Goal: Transaction & Acquisition: Purchase product/service

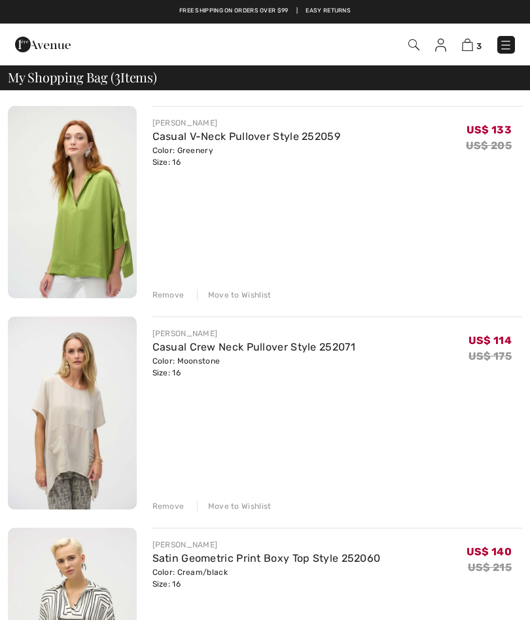
click at [162, 288] on div "Remove Move to Wishlist" at bounding box center [337, 293] width 370 height 14
click at [167, 292] on div "Remove" at bounding box center [168, 295] width 32 height 12
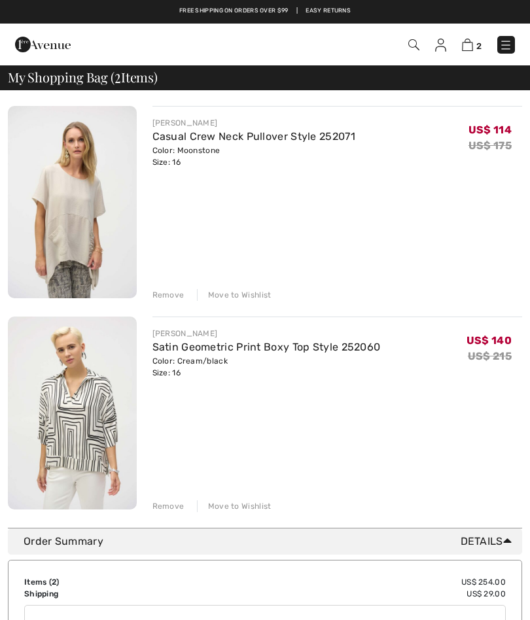
click at [158, 503] on div "Remove" at bounding box center [168, 506] width 32 height 12
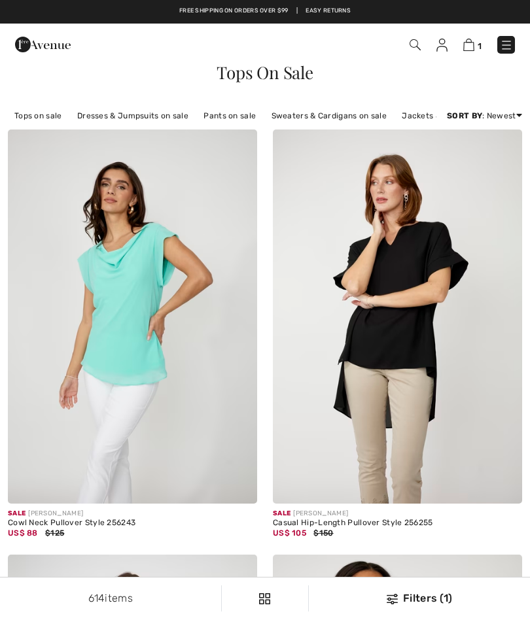
checkbox input "true"
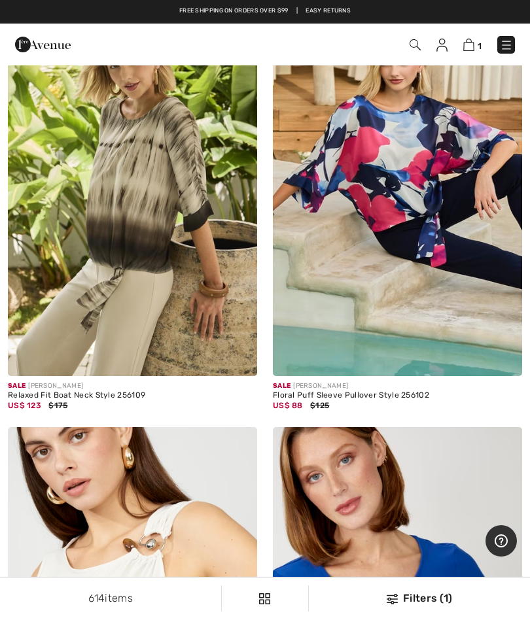
click at [381, 183] on img at bounding box center [397, 189] width 249 height 374
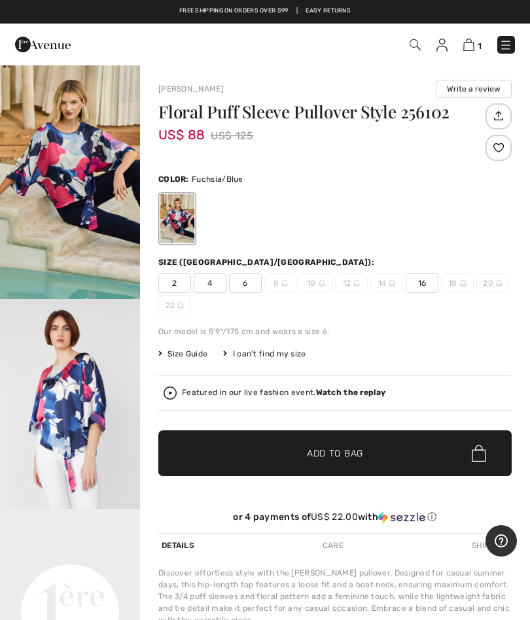
click at [316, 449] on span "Add to Bag" at bounding box center [335, 454] width 56 height 14
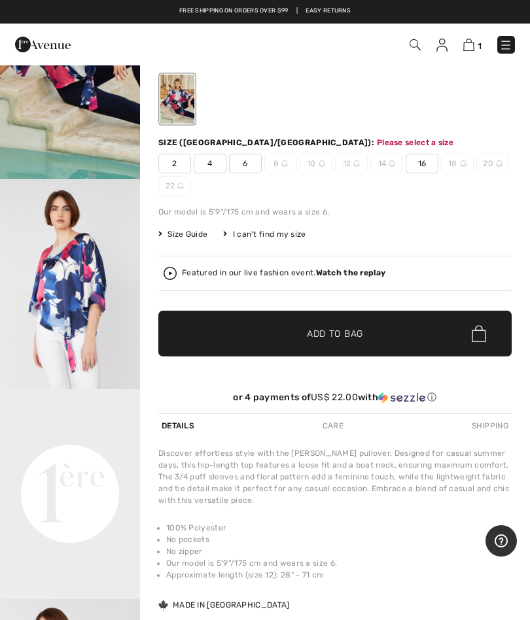
scroll to position [162, 0]
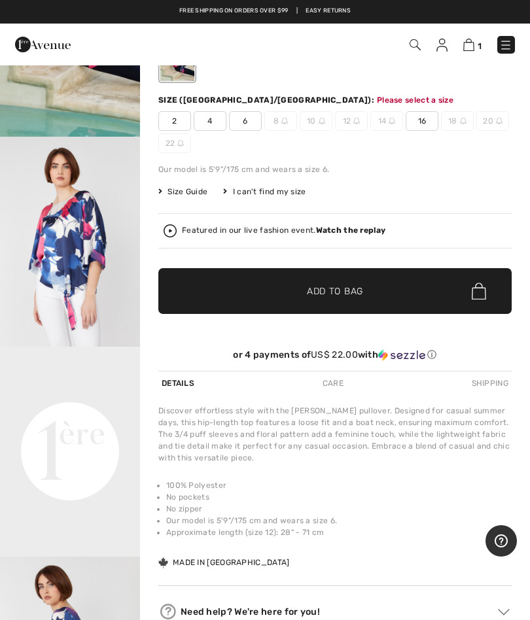
click at [415, 120] on span "16" at bounding box center [421, 121] width 33 height 20
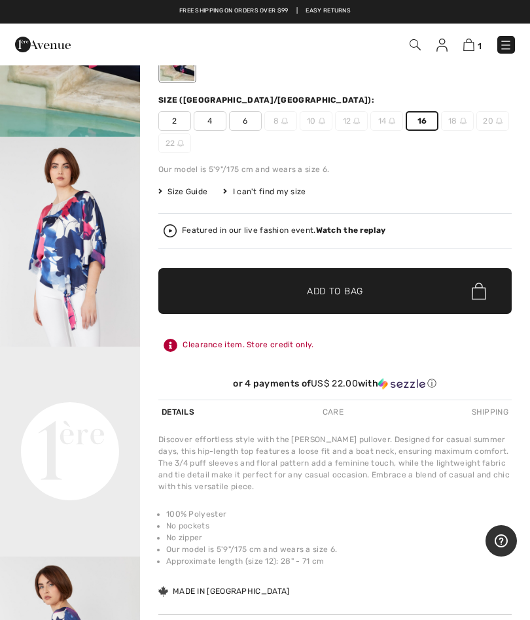
click at [279, 286] on span "✔ Added to Bag" at bounding box center [315, 291] width 80 height 14
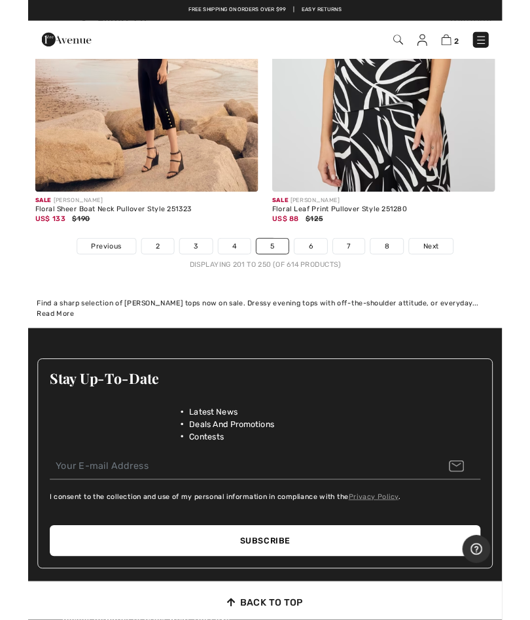
scroll to position [10976, 0]
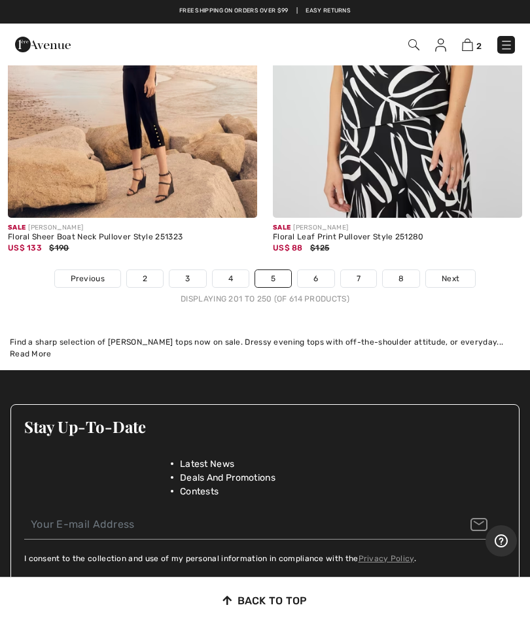
click at [449, 273] on span "Next" at bounding box center [450, 279] width 18 height 12
click at [458, 272] on link "Next" at bounding box center [450, 278] width 49 height 17
click at [452, 273] on span "Next" at bounding box center [450, 279] width 18 height 12
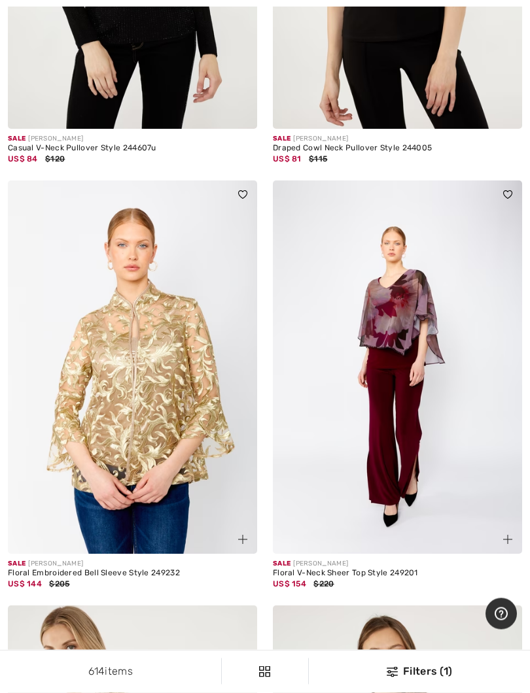
scroll to position [6189, 0]
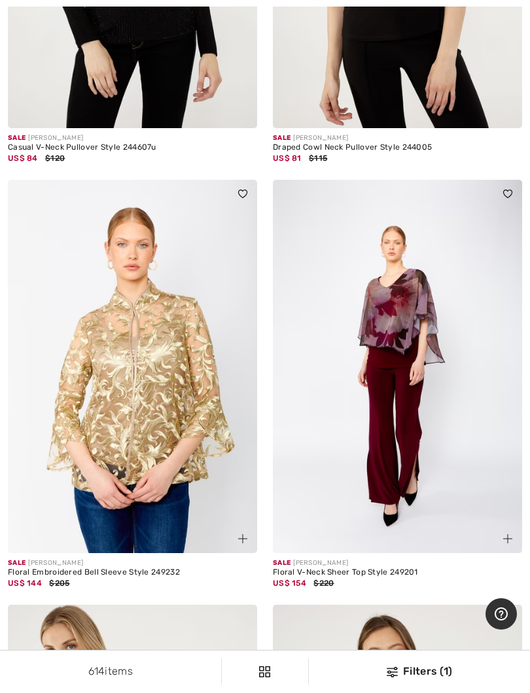
click at [19, 386] on img at bounding box center [132, 367] width 249 height 374
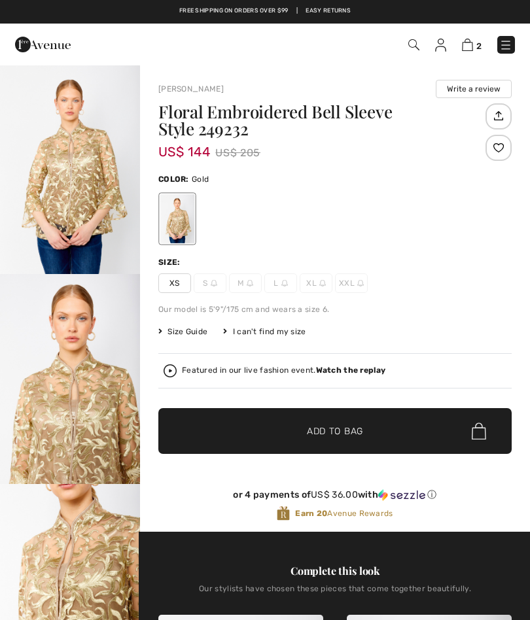
checkbox input "true"
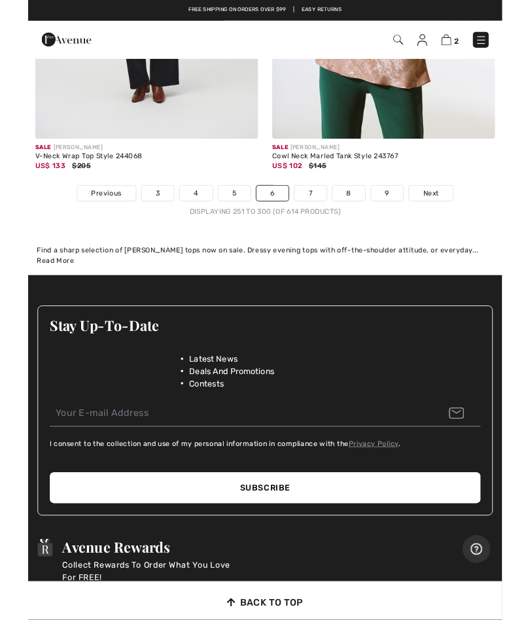
scroll to position [11080, 0]
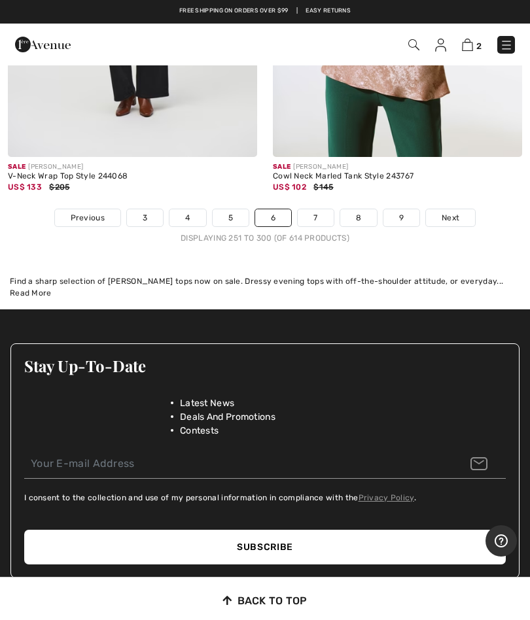
click at [450, 212] on link "Next" at bounding box center [450, 217] width 49 height 17
click at [458, 212] on span "Next" at bounding box center [450, 218] width 18 height 12
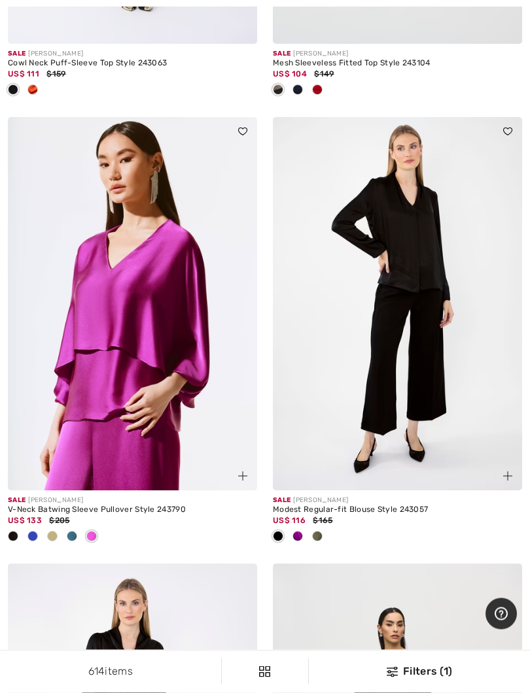
scroll to position [4058, 0]
click at [51, 534] on span at bounding box center [52, 536] width 10 height 10
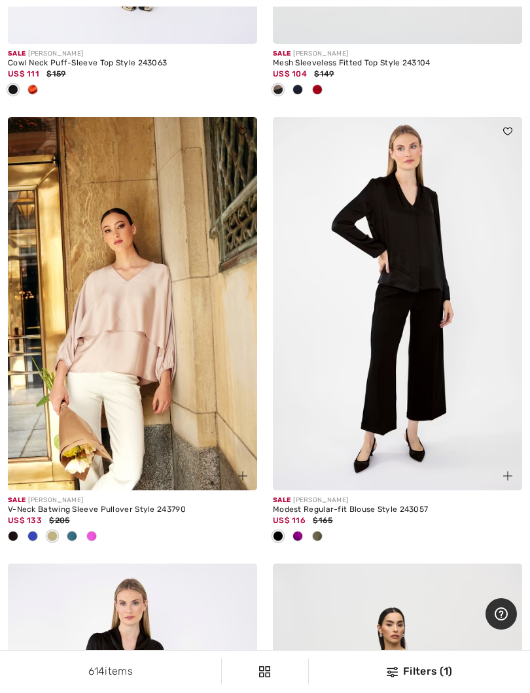
click at [50, 531] on span at bounding box center [52, 536] width 10 height 10
click at [66, 539] on div at bounding box center [72, 537] width 20 height 22
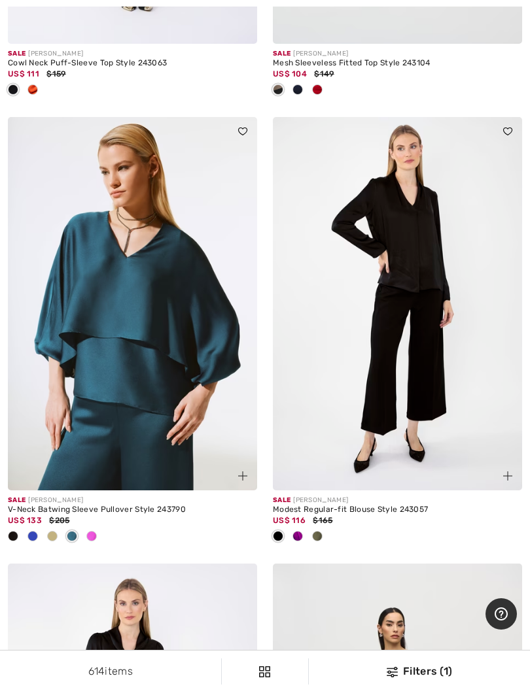
click at [72, 531] on span at bounding box center [72, 536] width 10 height 10
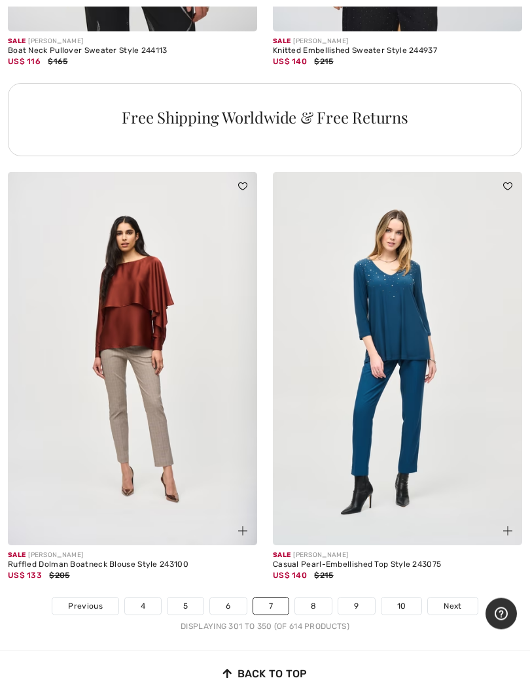
scroll to position [10815, 0]
click at [449, 597] on link "Next" at bounding box center [452, 605] width 49 height 17
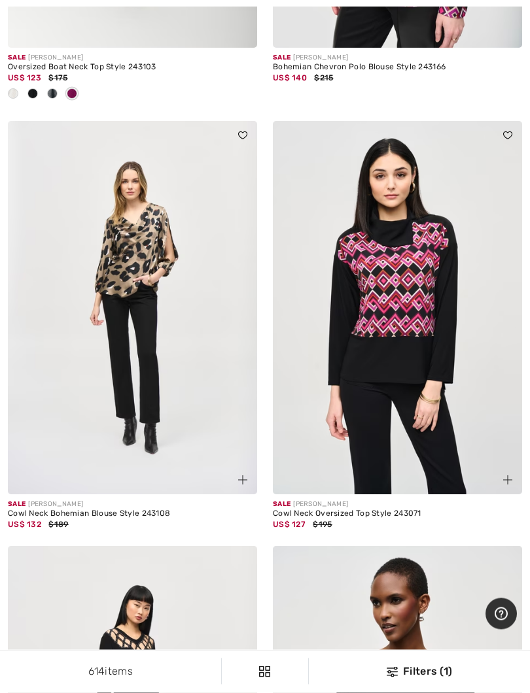
scroll to position [1307, 0]
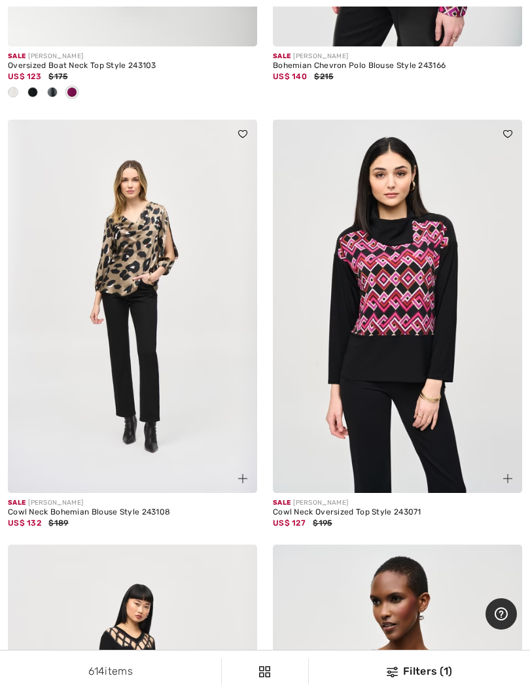
click at [131, 321] on img at bounding box center [132, 307] width 249 height 374
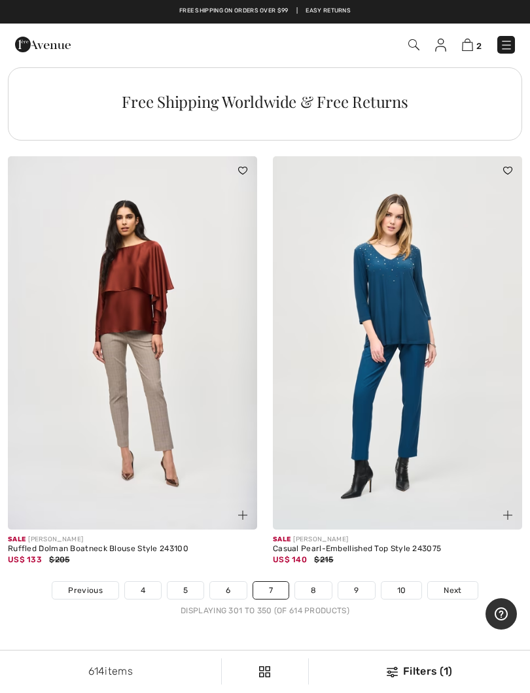
click at [309, 582] on link "8" at bounding box center [313, 590] width 37 height 17
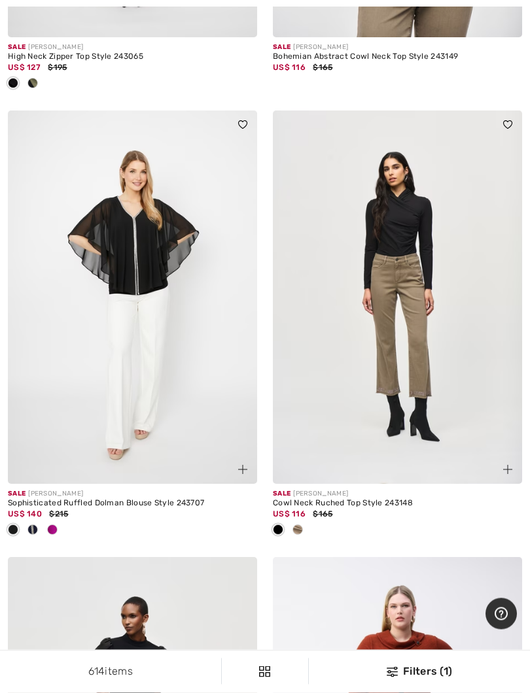
scroll to position [3575, 0]
click at [29, 526] on span at bounding box center [32, 529] width 10 height 10
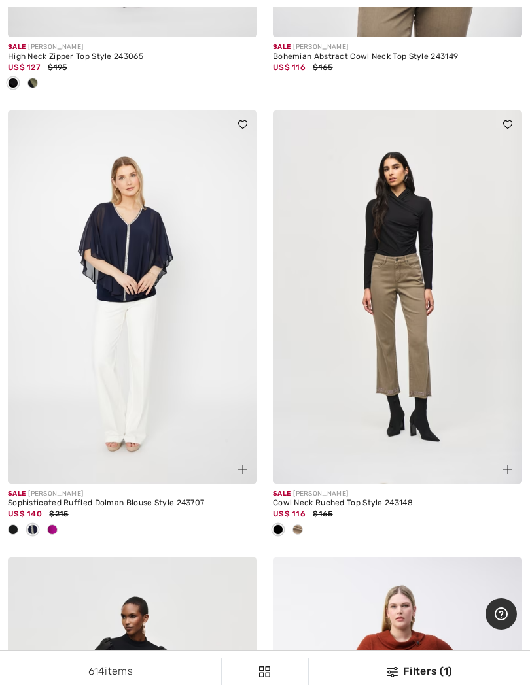
click at [33, 524] on span at bounding box center [32, 529] width 10 height 10
click at [38, 527] on span at bounding box center [32, 529] width 10 height 10
click at [33, 520] on div at bounding box center [33, 531] width 20 height 22
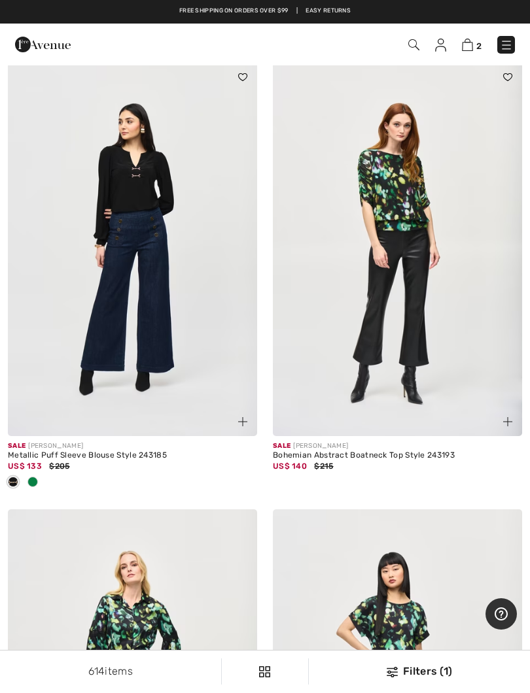
scroll to position [9434, 0]
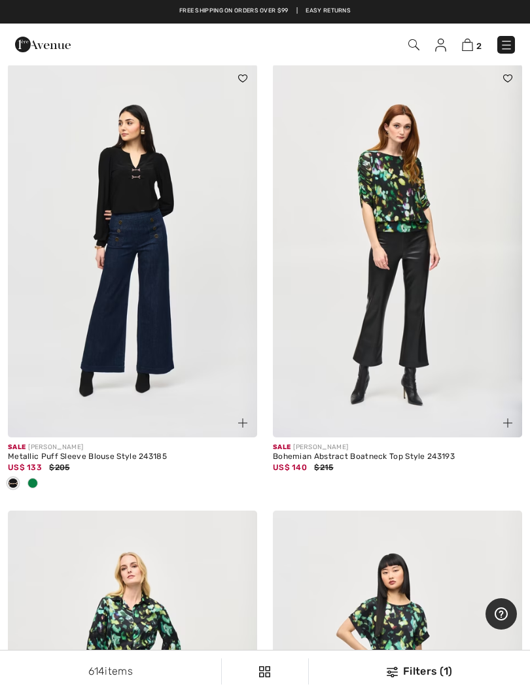
click at [395, 245] on img at bounding box center [397, 251] width 249 height 374
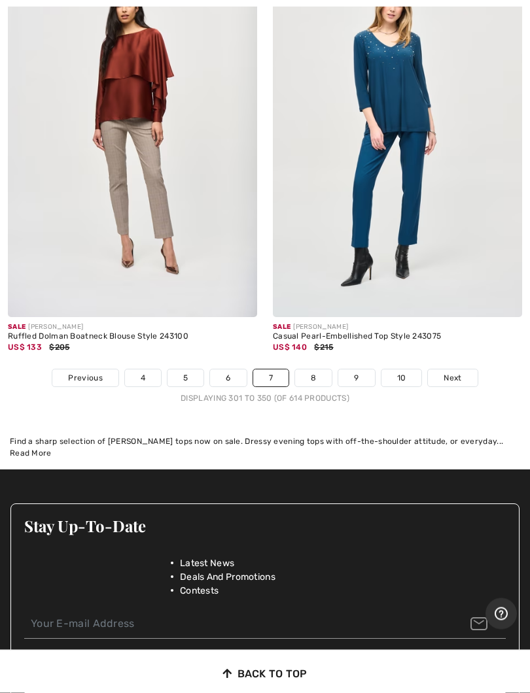
scroll to position [11043, 0]
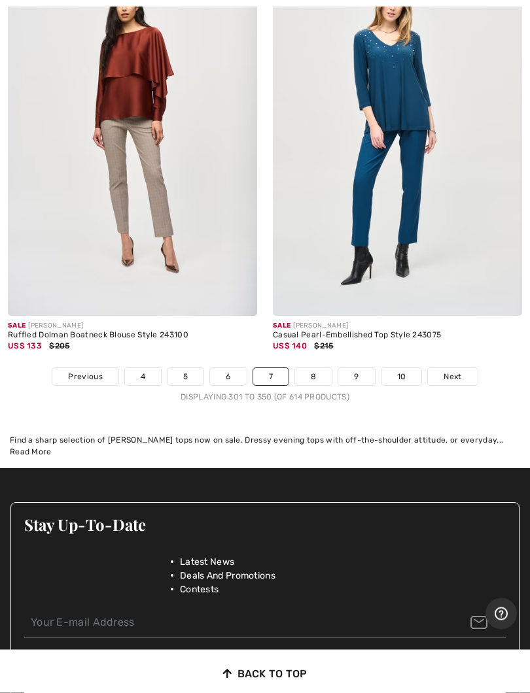
click at [454, 371] on span "Next" at bounding box center [452, 377] width 18 height 12
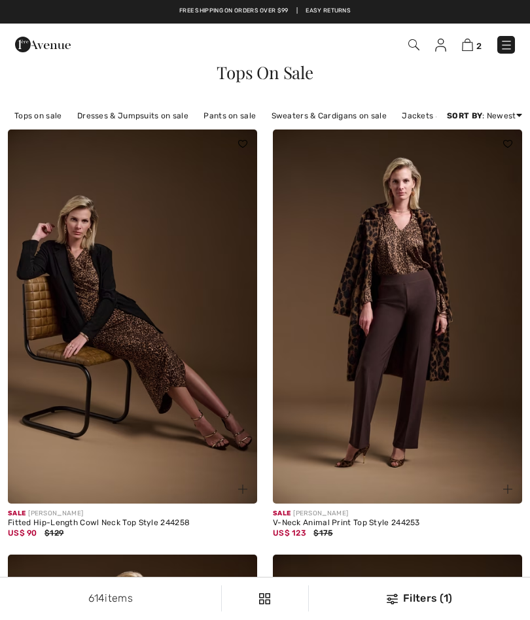
checkbox input "true"
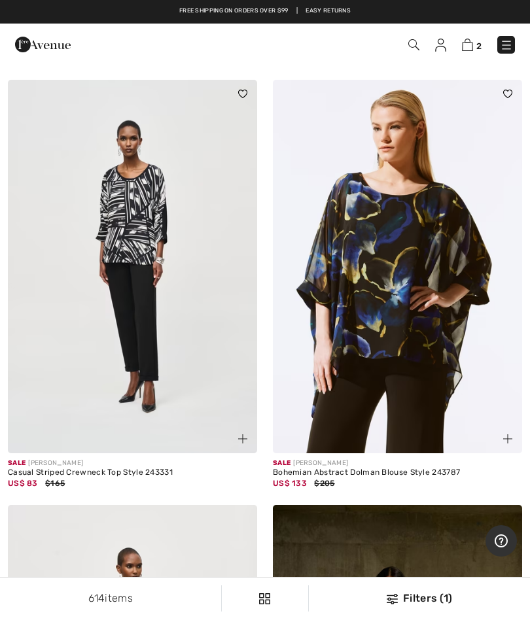
scroll to position [6310, 0]
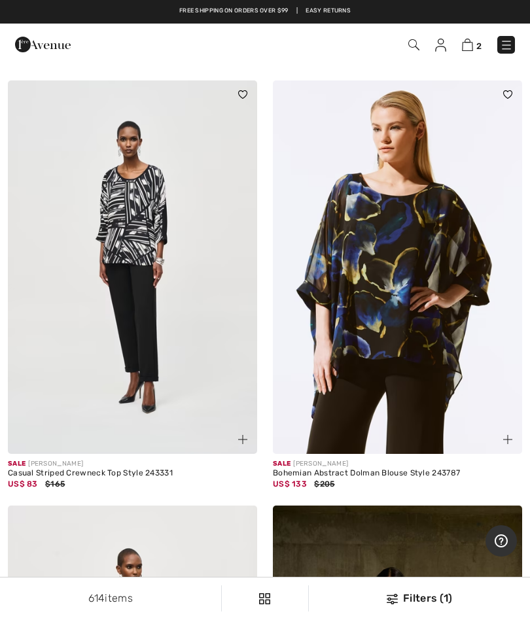
click at [379, 300] on img at bounding box center [397, 267] width 249 height 374
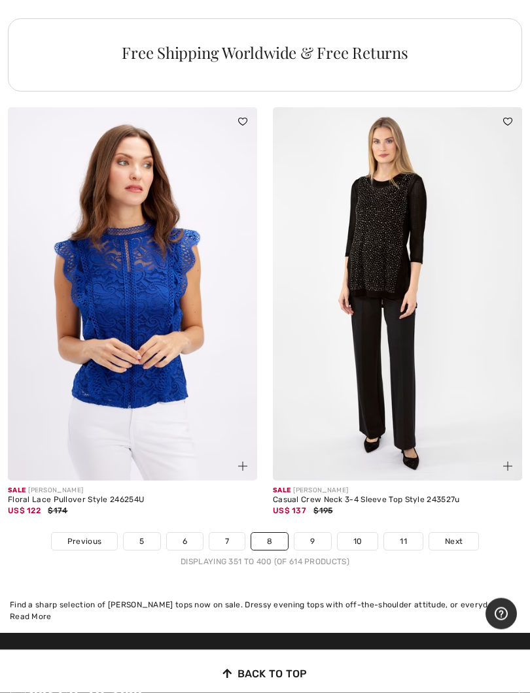
scroll to position [10777, 0]
click at [457, 536] on span "Next" at bounding box center [454, 542] width 18 height 12
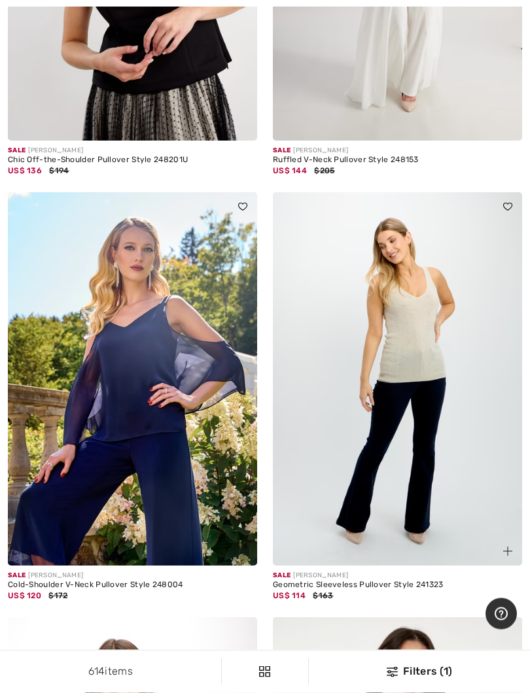
scroll to position [3875, 0]
click at [115, 419] on img at bounding box center [132, 379] width 249 height 374
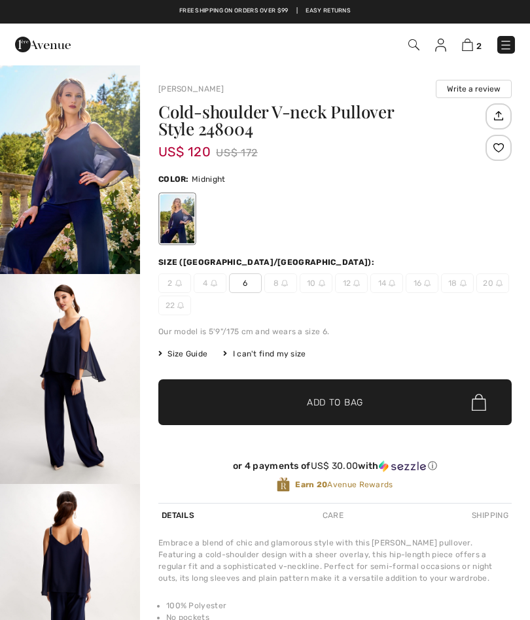
checkbox input "true"
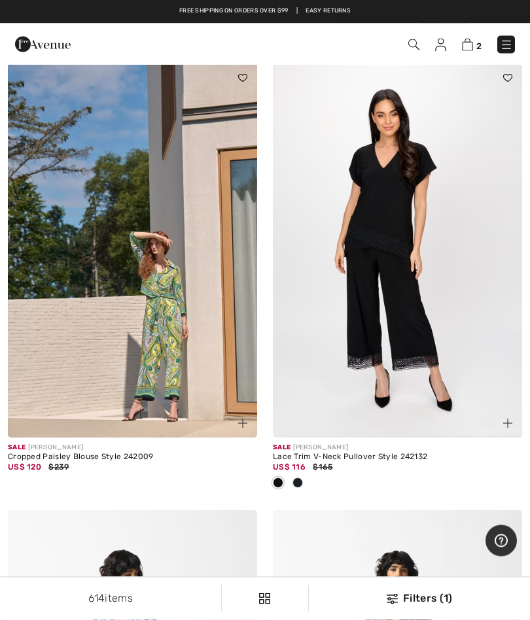
scroll to position [9882, 0]
click at [86, 314] on img at bounding box center [132, 250] width 249 height 374
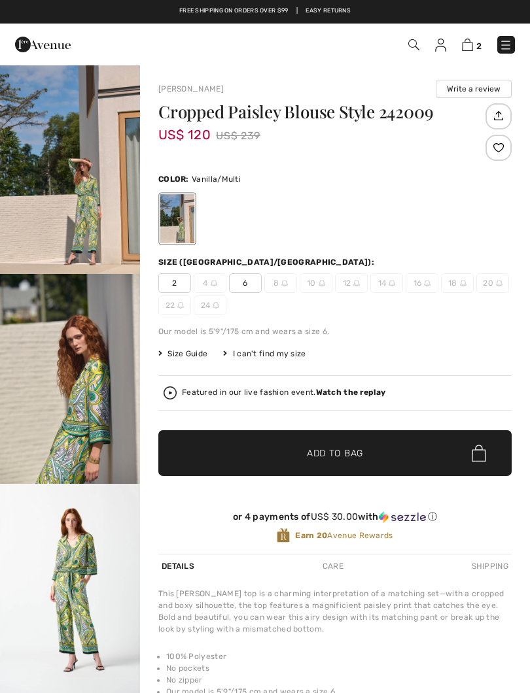
checkbox input "true"
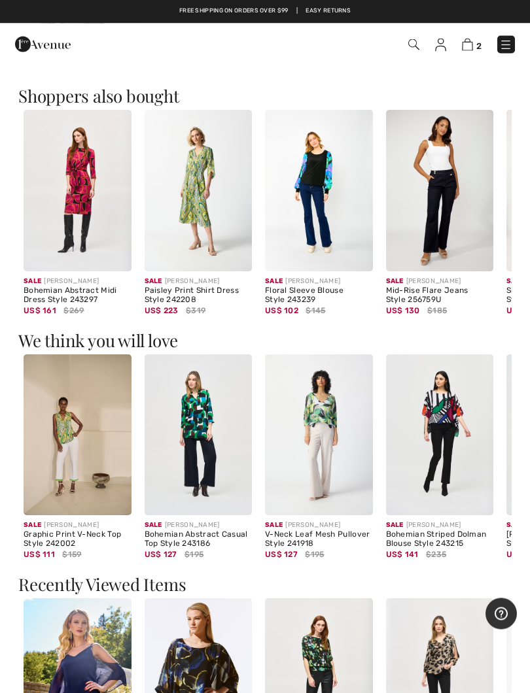
scroll to position [748, 0]
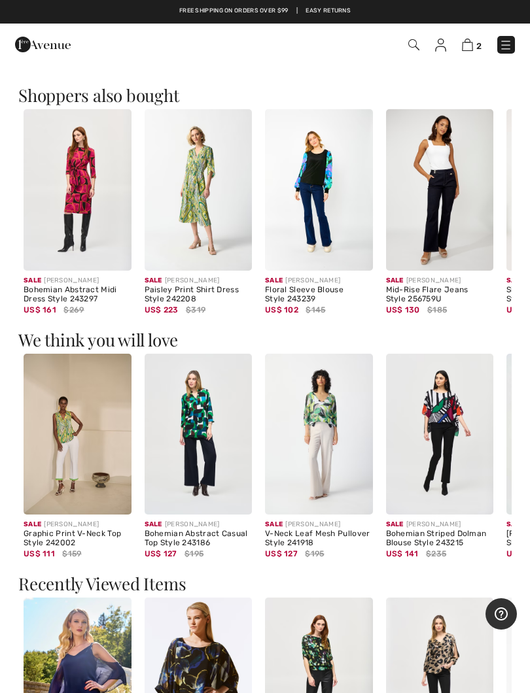
click at [319, 428] on img at bounding box center [319, 435] width 108 height 162
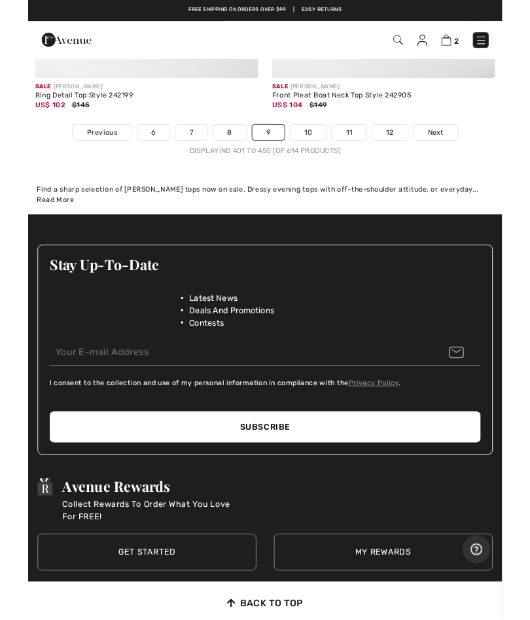
scroll to position [11191, 0]
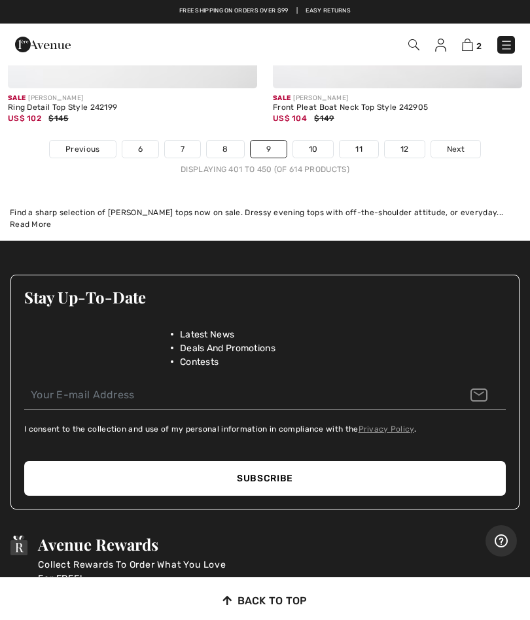
click at [311, 141] on link "10" at bounding box center [313, 149] width 41 height 17
click at [313, 141] on link "10" at bounding box center [313, 149] width 41 height 17
click at [308, 145] on link "10" at bounding box center [313, 149] width 41 height 17
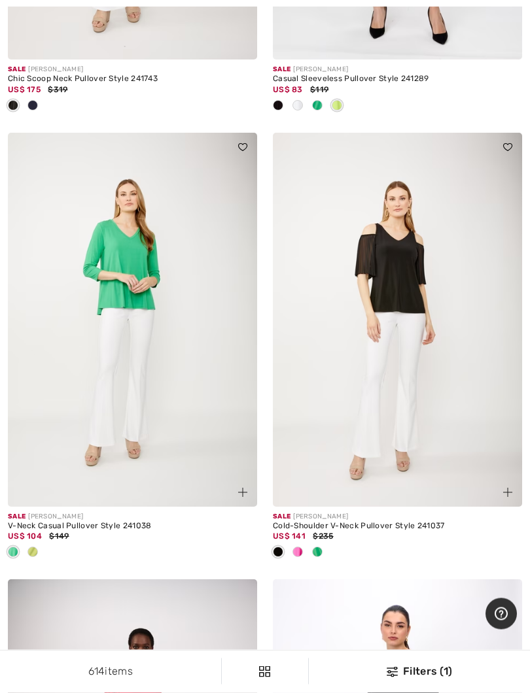
scroll to position [1763, 0]
click at [315, 551] on span at bounding box center [317, 551] width 10 height 10
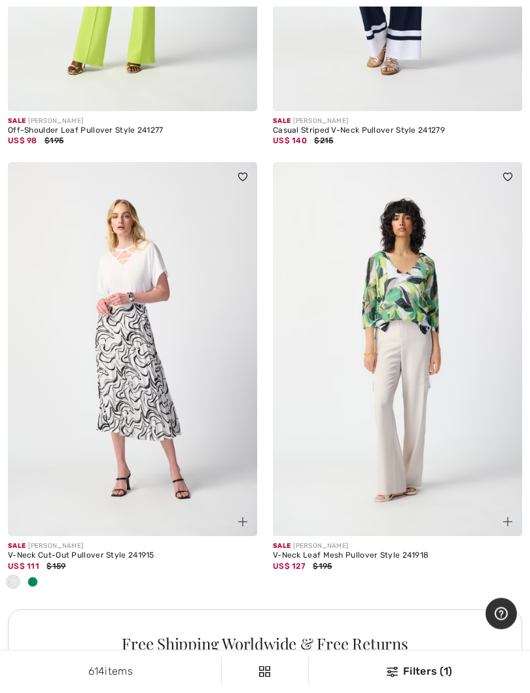
scroll to position [10381, 0]
click at [31, 560] on div "US$ 111 $159" at bounding box center [132, 566] width 249 height 12
click at [32, 577] on span at bounding box center [32, 582] width 10 height 10
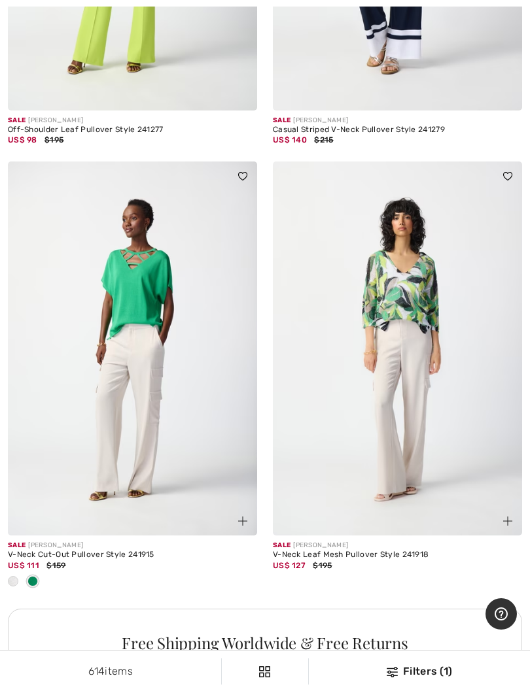
click at [109, 379] on img at bounding box center [132, 349] width 249 height 374
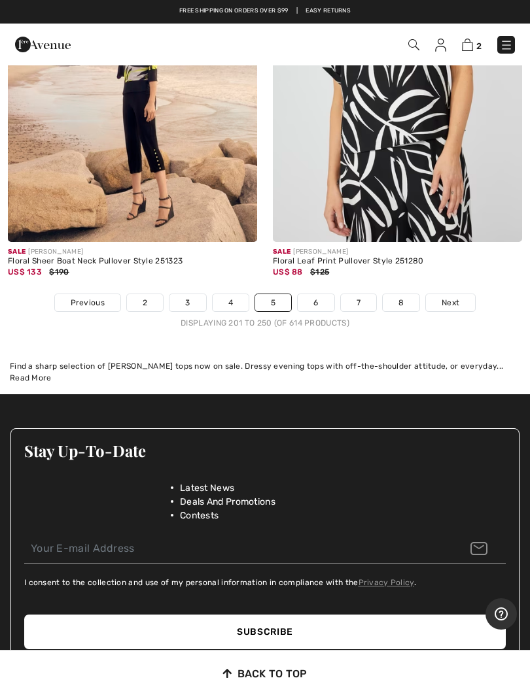
scroll to position [10953, 0]
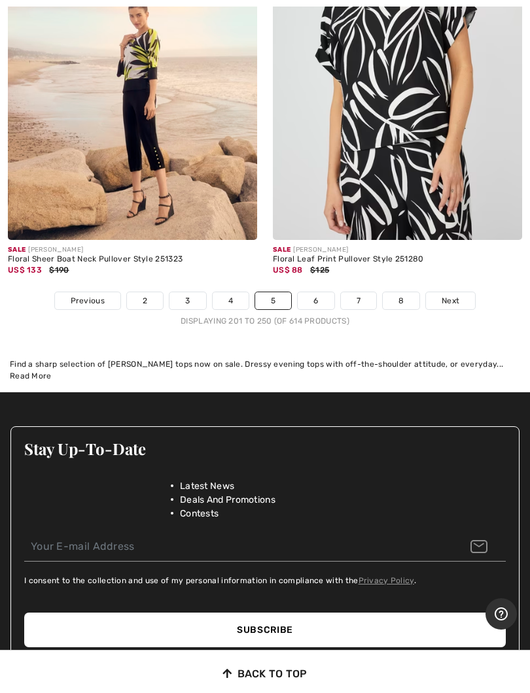
click at [321, 292] on link "6" at bounding box center [316, 300] width 36 height 17
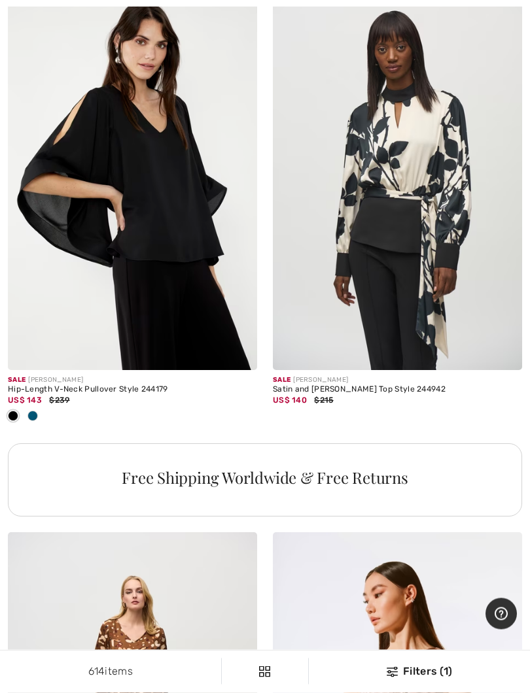
scroll to position [10331, 0]
click at [29, 411] on span at bounding box center [32, 416] width 10 height 10
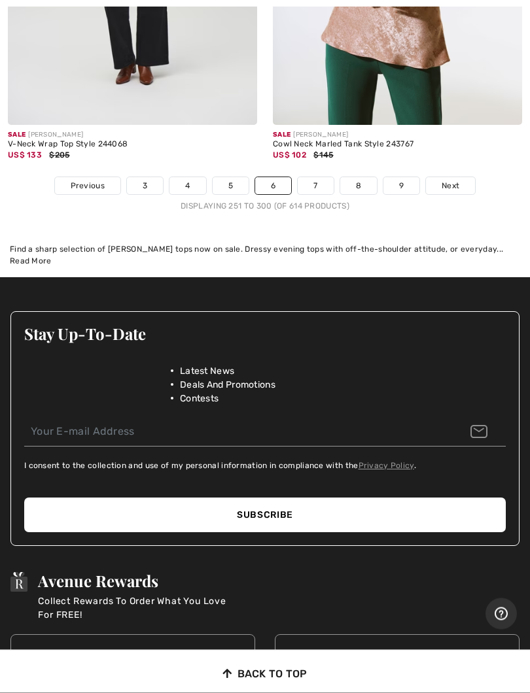
scroll to position [11112, 0]
click at [453, 180] on span "Next" at bounding box center [450, 186] width 18 height 12
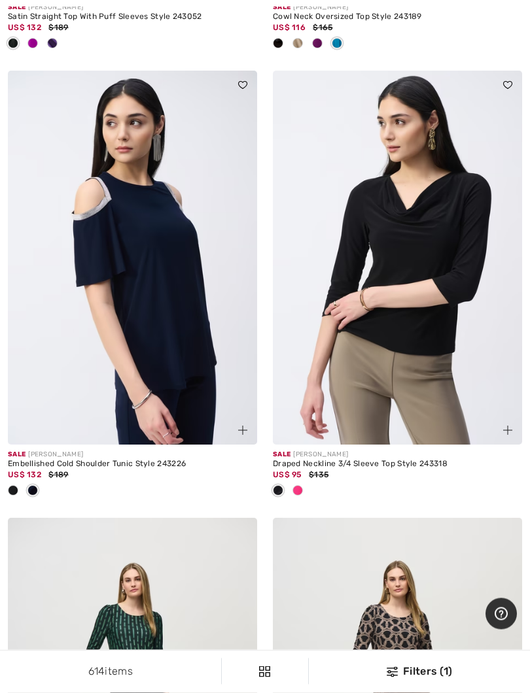
scroll to position [5981, 0]
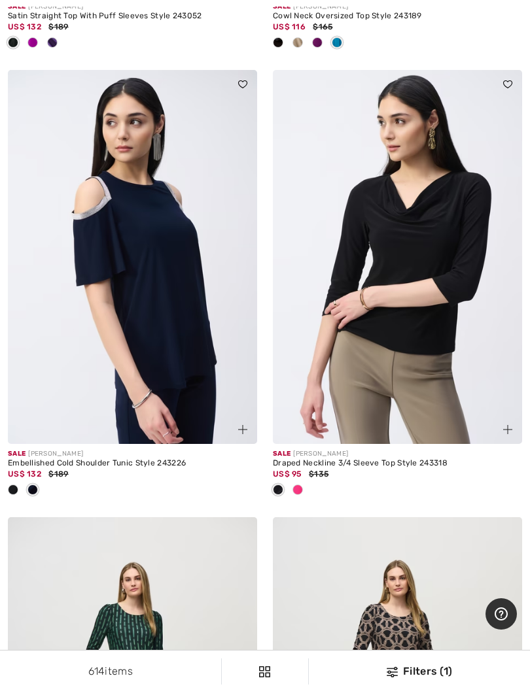
click at [35, 485] on span at bounding box center [32, 490] width 10 height 10
click at [24, 483] on div at bounding box center [33, 491] width 20 height 22
click at [33, 485] on span at bounding box center [32, 490] width 10 height 10
click at [37, 485] on span at bounding box center [32, 490] width 10 height 10
click at [27, 485] on span at bounding box center [32, 490] width 10 height 10
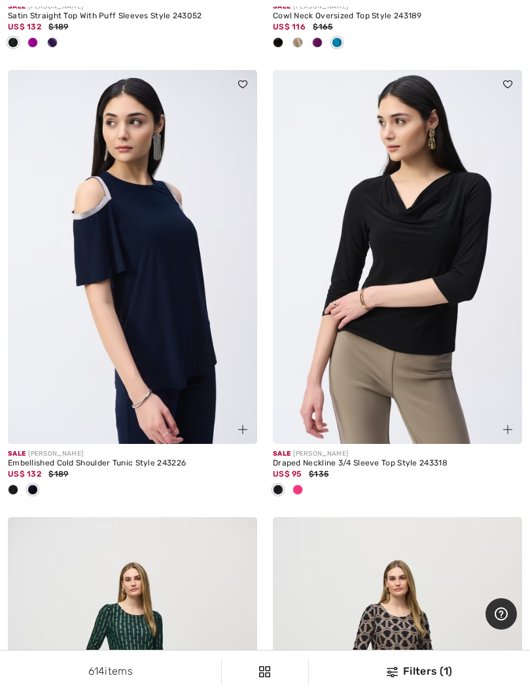
click at [28, 480] on div at bounding box center [33, 491] width 20 height 22
click at [36, 459] on div "Embellished Cold Shoulder Tunic Style 243226" at bounding box center [132, 463] width 249 height 9
click at [31, 485] on span at bounding box center [32, 490] width 10 height 10
click at [28, 485] on span at bounding box center [32, 490] width 10 height 10
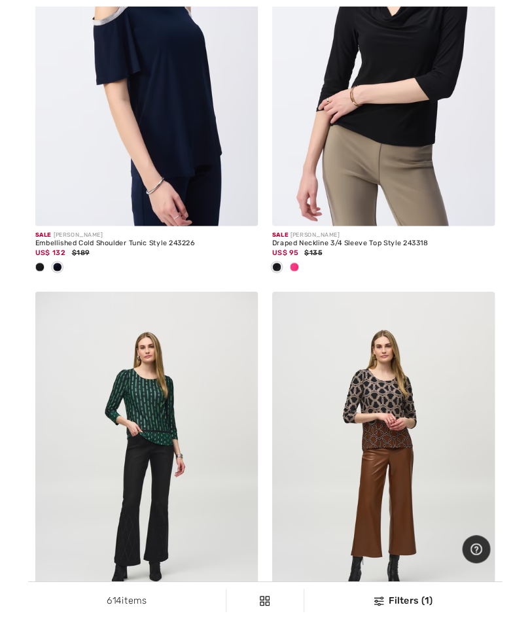
scroll to position [6172, 0]
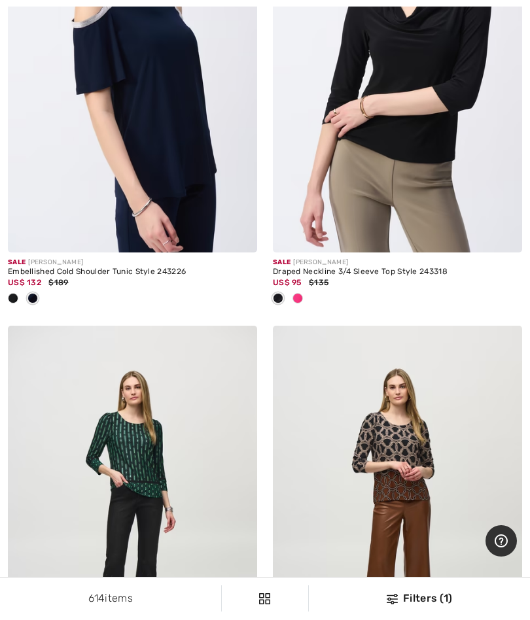
click at [7, 291] on div at bounding box center [13, 299] width 20 height 22
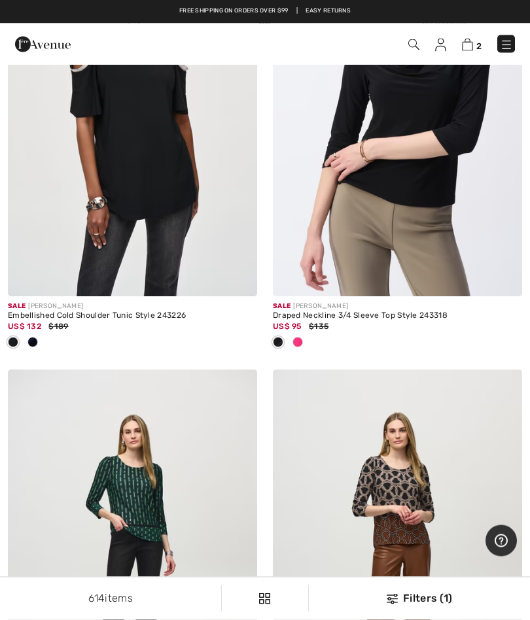
scroll to position [6127, 0]
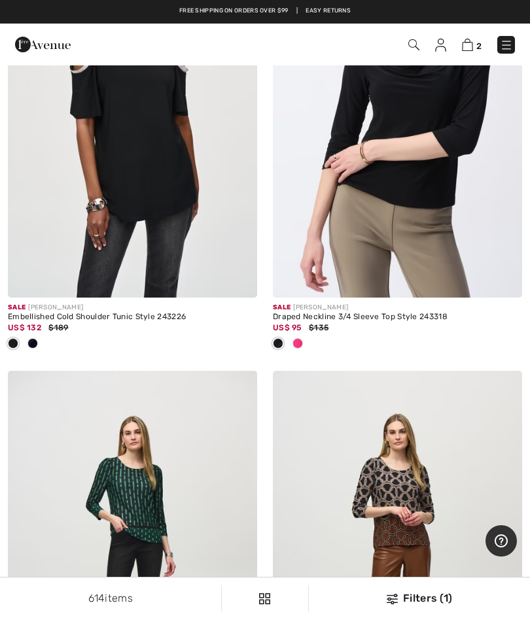
click at [35, 326] on div "US$ 132 $189" at bounding box center [132, 328] width 249 height 12
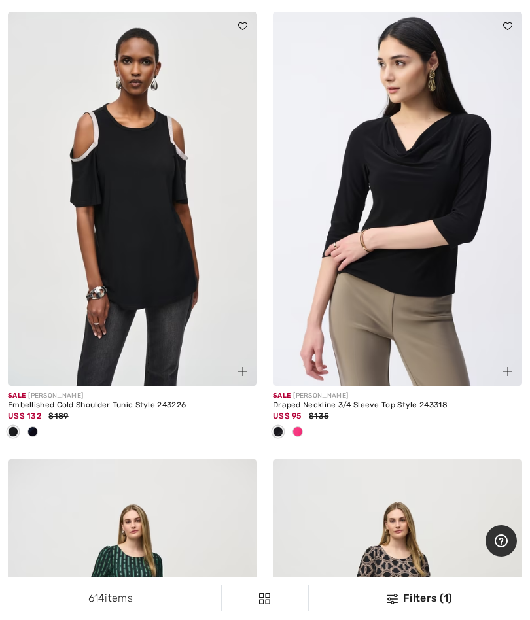
scroll to position [6042, 0]
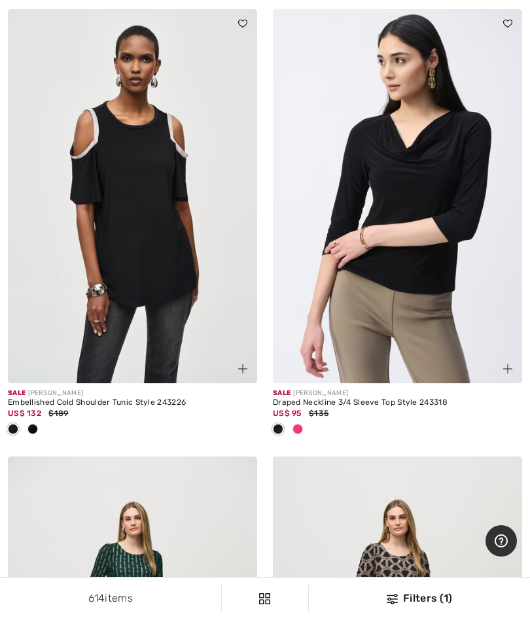
click at [33, 424] on span at bounding box center [32, 429] width 10 height 10
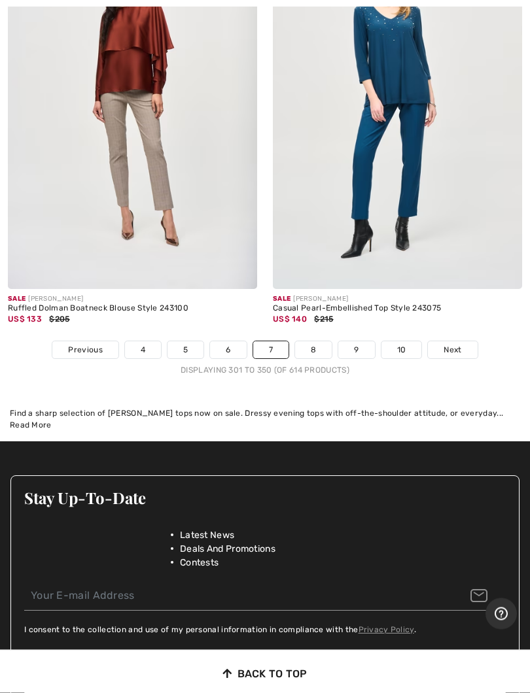
scroll to position [11070, 0]
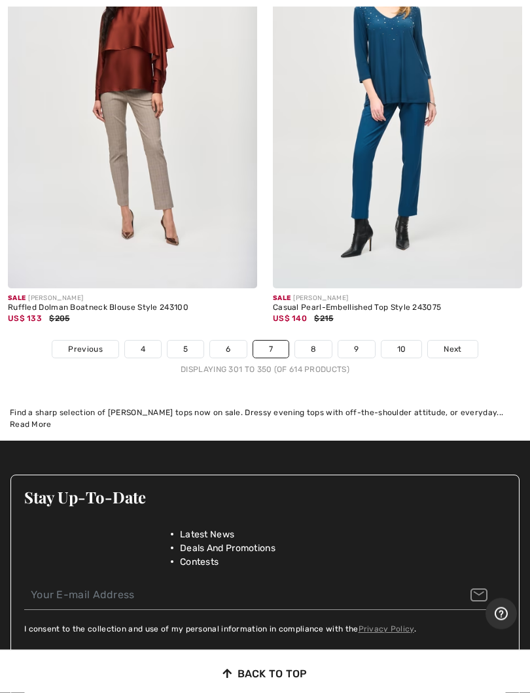
click at [454, 344] on span "Next" at bounding box center [452, 350] width 18 height 12
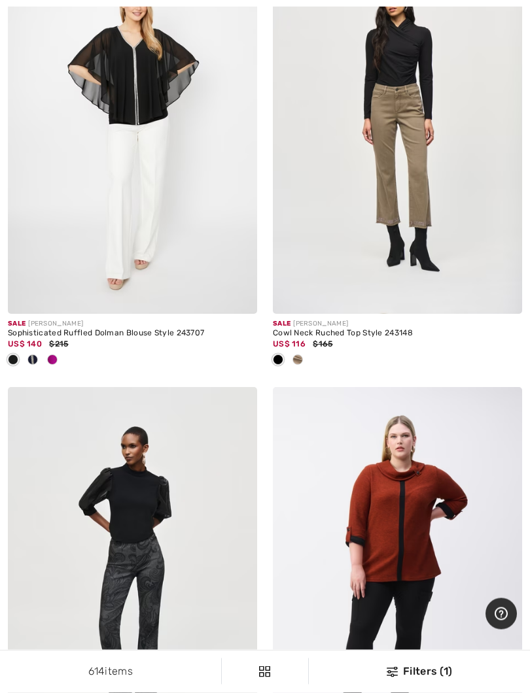
scroll to position [3745, 0]
click at [33, 349] on div at bounding box center [33, 360] width 20 height 22
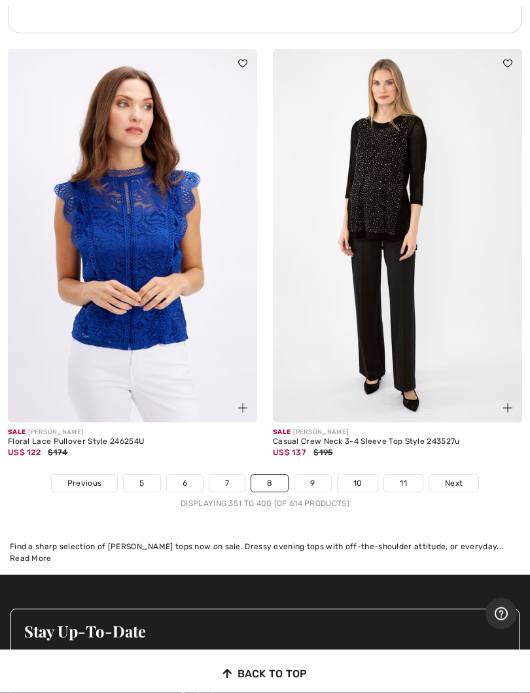
scroll to position [10836, 0]
click at [311, 475] on link "9" at bounding box center [312, 483] width 36 height 17
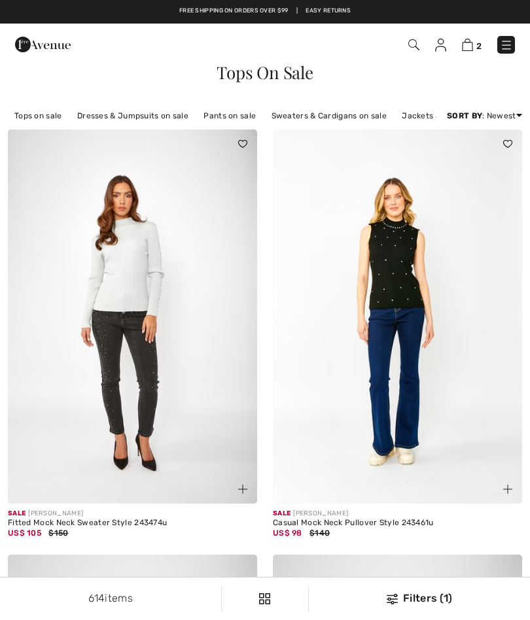
checkbox input "true"
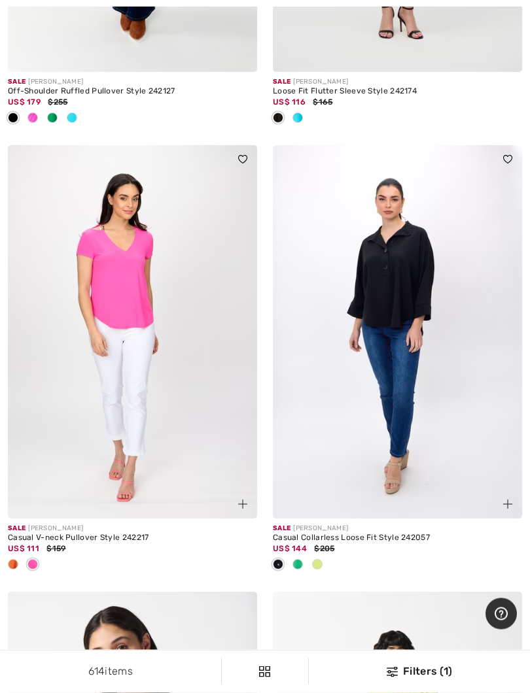
scroll to position [6202, 0]
click at [294, 558] on span at bounding box center [297, 563] width 10 height 10
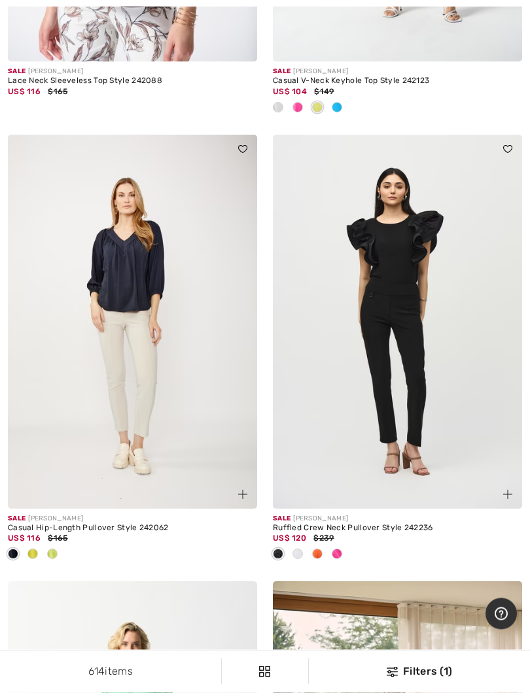
scroll to position [7105, 0]
click at [54, 549] on span at bounding box center [52, 554] width 10 height 10
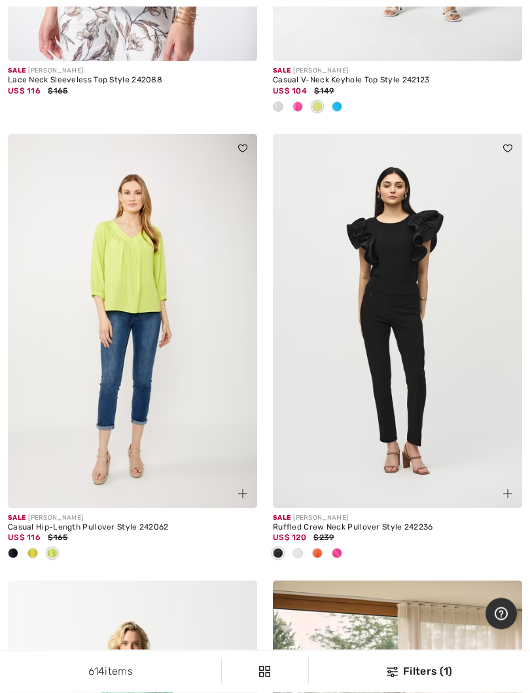
scroll to position [7106, 0]
click at [31, 548] on span at bounding box center [32, 553] width 10 height 10
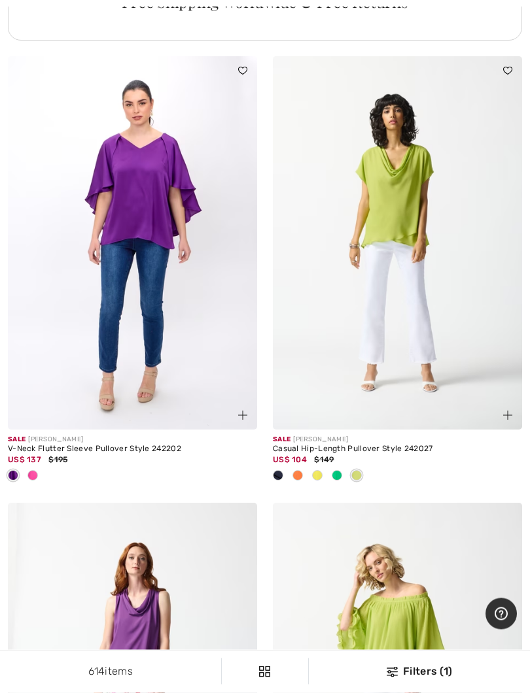
scroll to position [8145, 0]
click at [332, 470] on span at bounding box center [337, 475] width 10 height 10
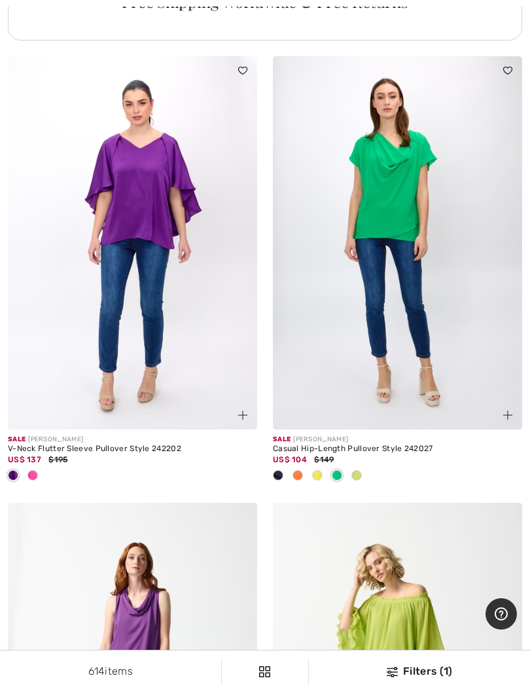
click at [354, 470] on span at bounding box center [356, 475] width 10 height 10
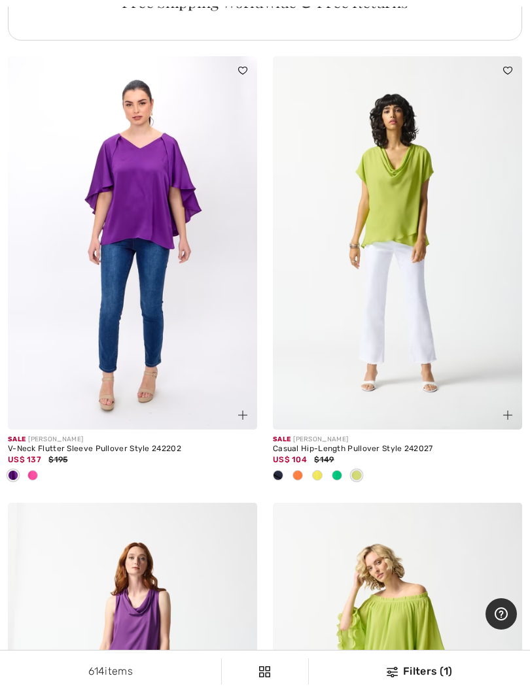
click at [374, 227] on img at bounding box center [397, 243] width 249 height 374
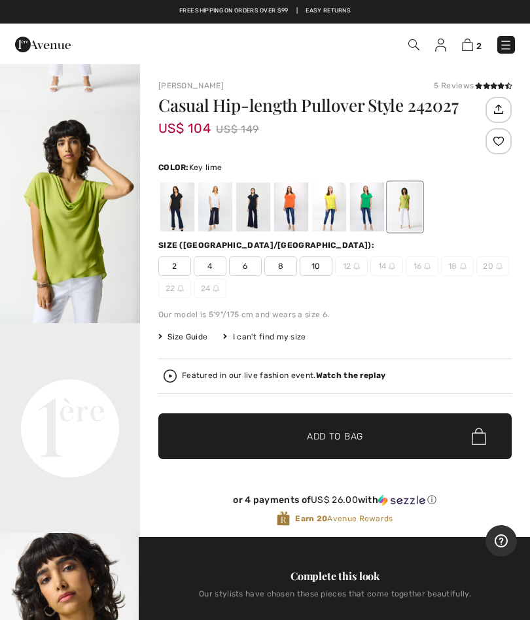
scroll to position [204, 0]
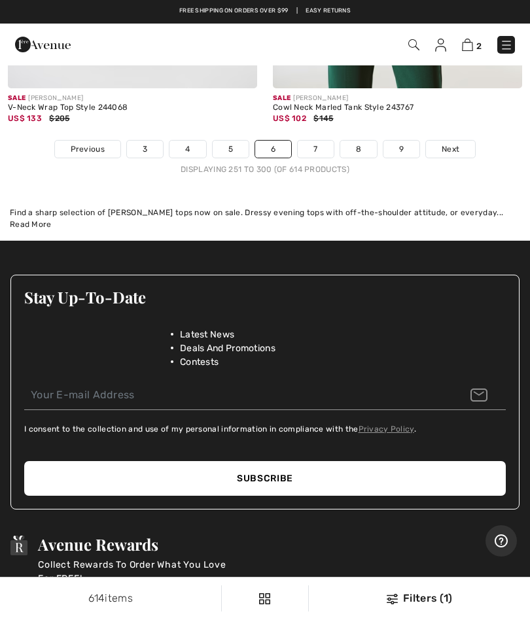
click at [366, 142] on link "8" at bounding box center [358, 149] width 37 height 17
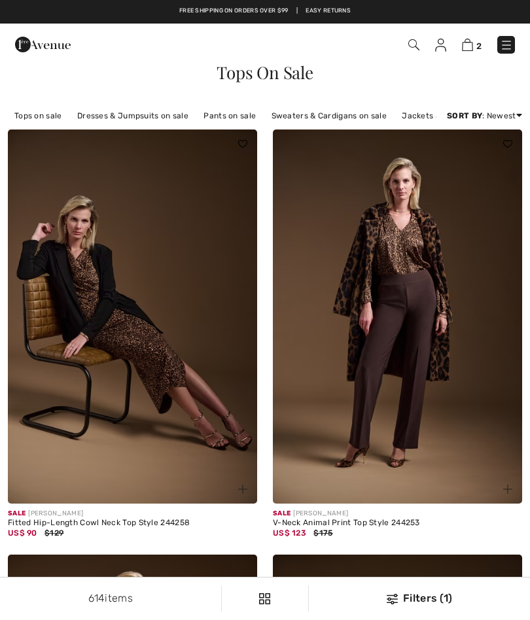
checkbox input "true"
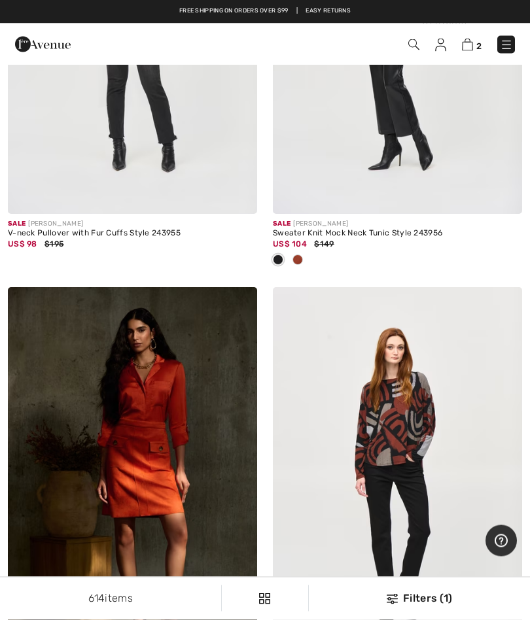
scroll to position [5660, 0]
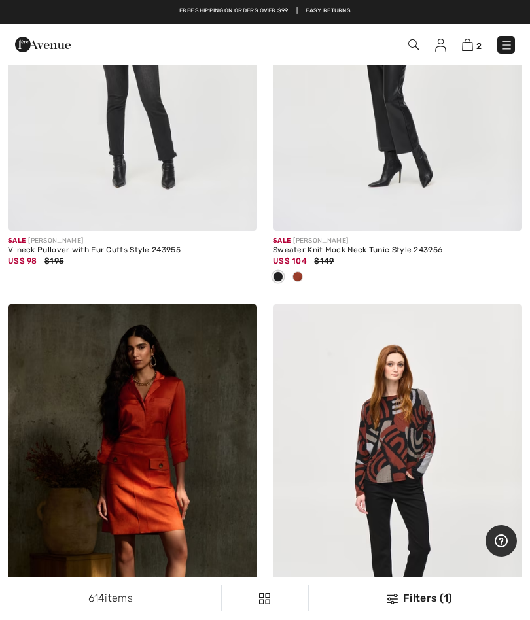
click at [464, 46] on img at bounding box center [467, 45] width 11 height 12
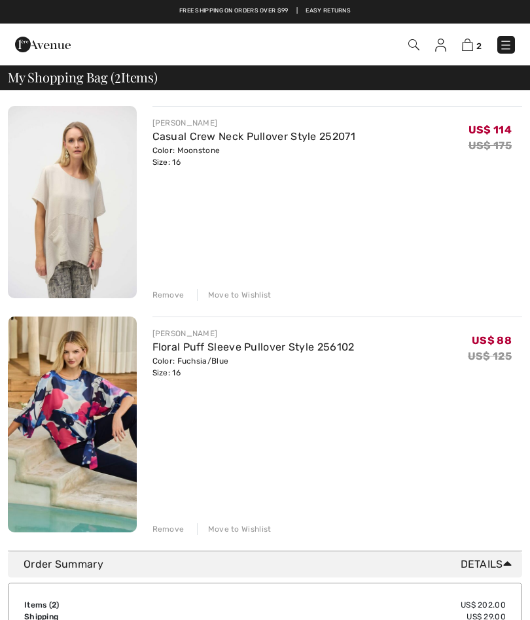
click at [159, 291] on div "Remove" at bounding box center [168, 295] width 32 height 12
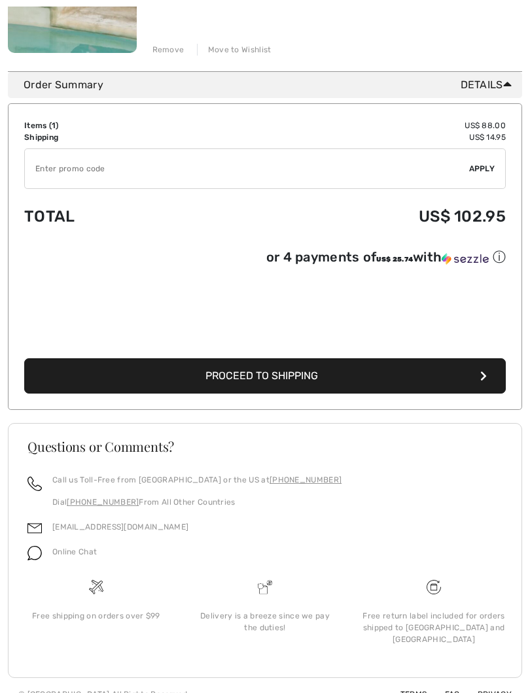
scroll to position [268, 0]
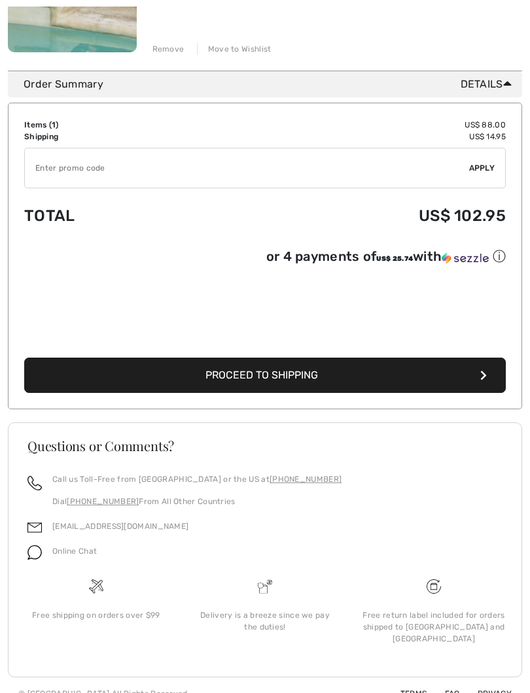
click at [182, 387] on button "Proceed to Shipping" at bounding box center [264, 375] width 481 height 35
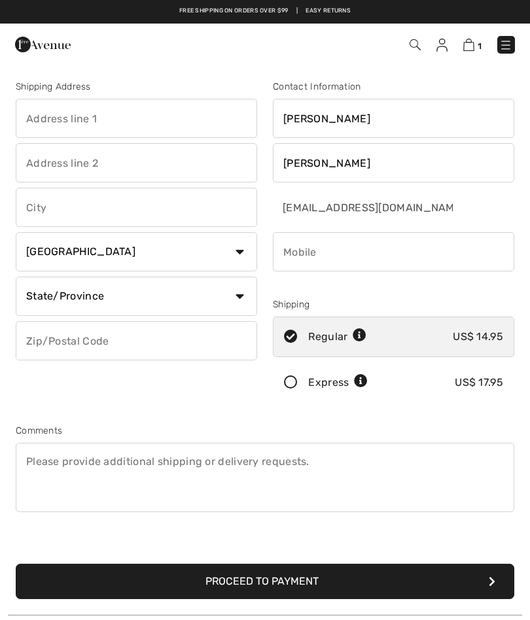
click at [35, 117] on input "text" at bounding box center [136, 118] width 241 height 39
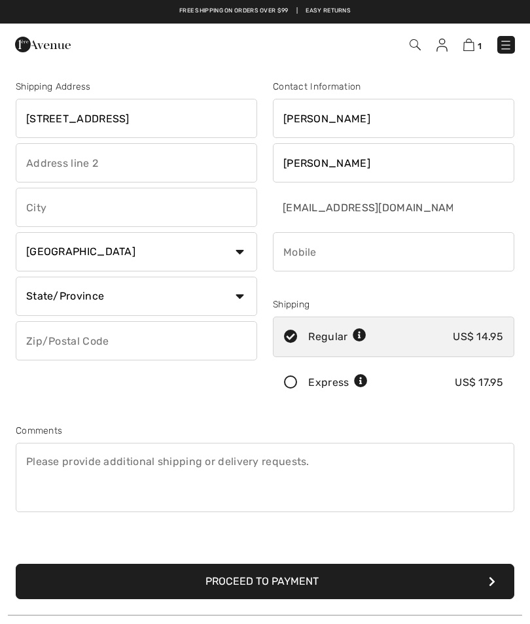
type input "[STREET_ADDRESS]"
click at [26, 207] on input "text" at bounding box center [136, 207] width 241 height 39
type input "San Juan"
click at [236, 252] on select "Country Canada United States Afghanistan Aland Islands Albania Algeria American…" at bounding box center [136, 251] width 241 height 39
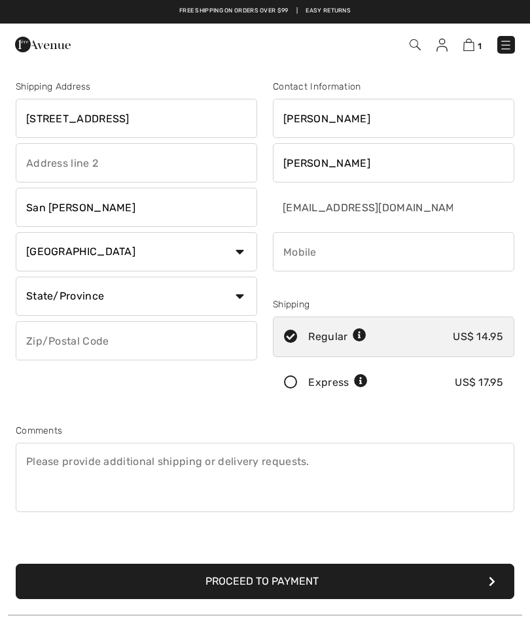
select select "PR"
click at [37, 294] on input "text" at bounding box center [136, 296] width 241 height 39
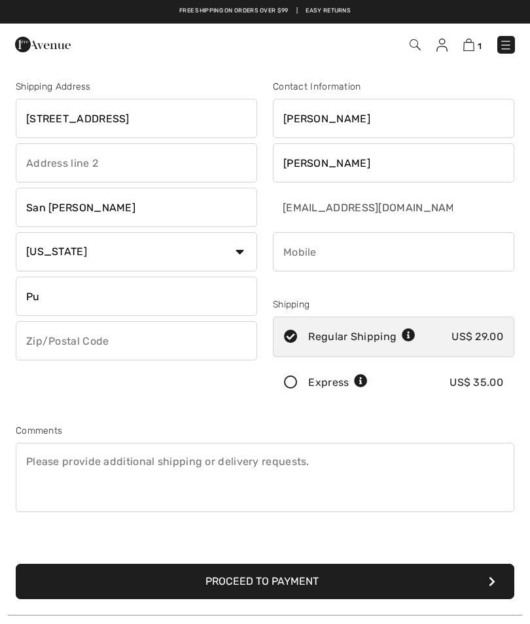
click at [111, 303] on input "Pu" at bounding box center [136, 296] width 241 height 39
click at [48, 296] on input "Pu" at bounding box center [136, 296] width 241 height 39
type input "[US_STATE]"
click at [47, 343] on input "text" at bounding box center [136, 340] width 241 height 39
type input "00926"
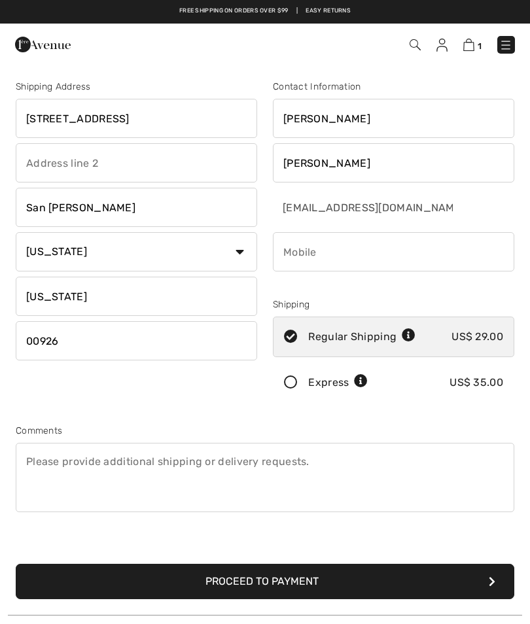
click at [297, 248] on input "phone" at bounding box center [393, 251] width 241 height 39
type input "9393896061"
click at [265, 581] on button "Proceed to Payment" at bounding box center [265, 581] width 498 height 35
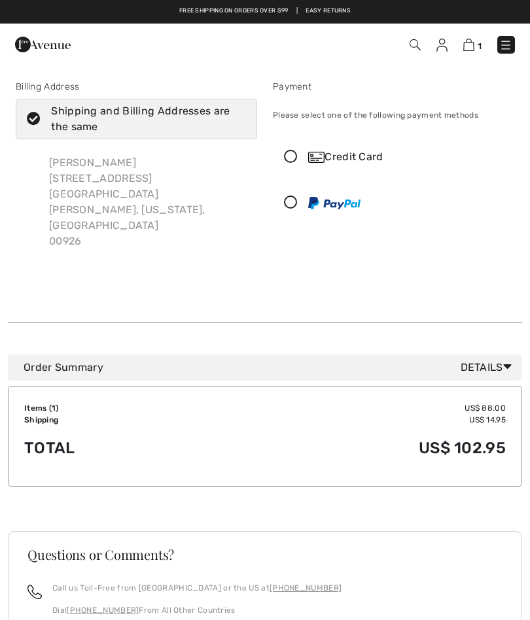
click at [39, 122] on icon at bounding box center [33, 119] width 35 height 14
click at [237, 122] on input "Shipping and Billing Addresses are the same" at bounding box center [241, 118] width 9 height 39
checkbox input "false"
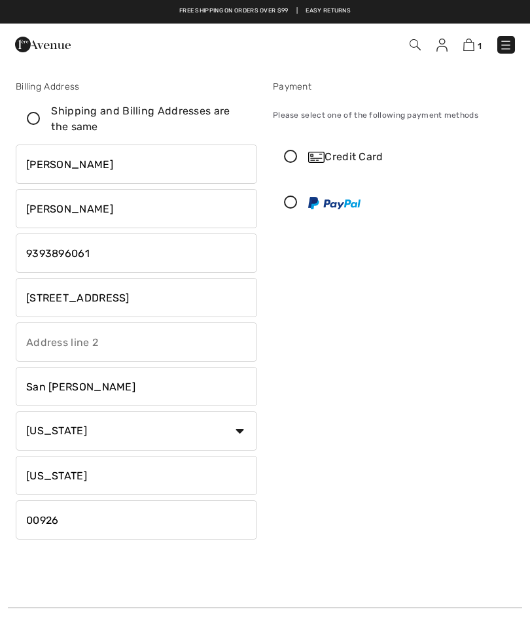
click at [121, 295] on input "[STREET_ADDRESS]" at bounding box center [136, 297] width 241 height 39
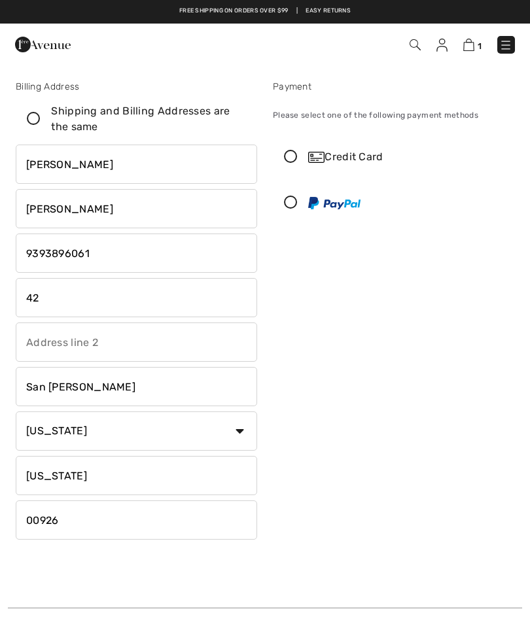
type input "4"
type input "PO Box"
click at [26, 346] on input "text" at bounding box center [136, 341] width 241 height 39
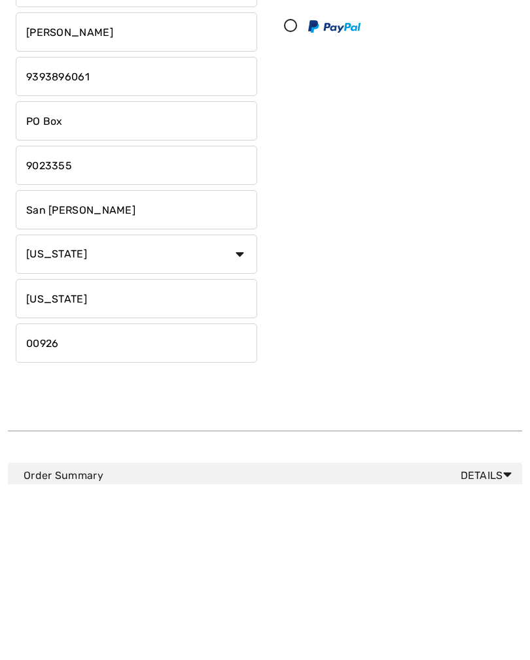
scroll to position [1, 0]
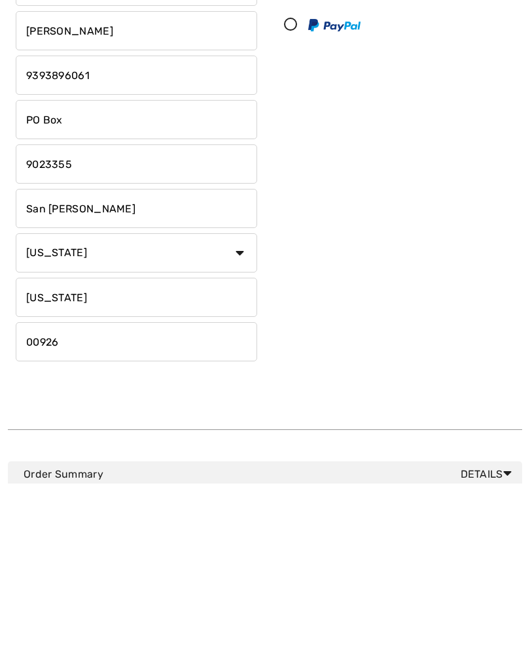
type input "9023355"
click at [53, 499] on input "00926" at bounding box center [136, 518] width 241 height 39
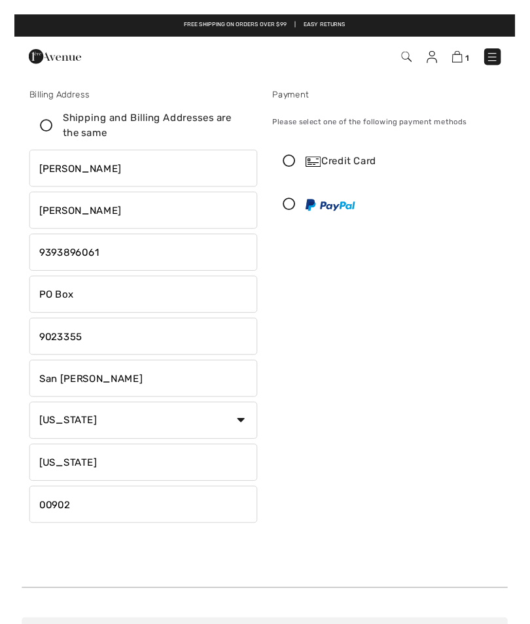
scroll to position [0, 0]
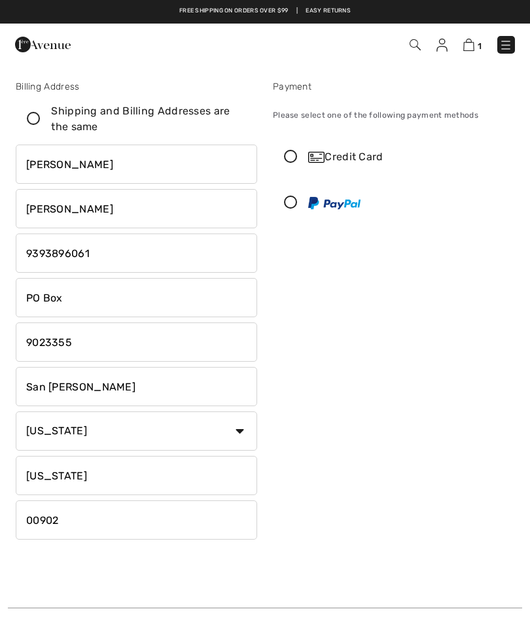
type input "00902"
click at [291, 159] on icon at bounding box center [290, 157] width 35 height 14
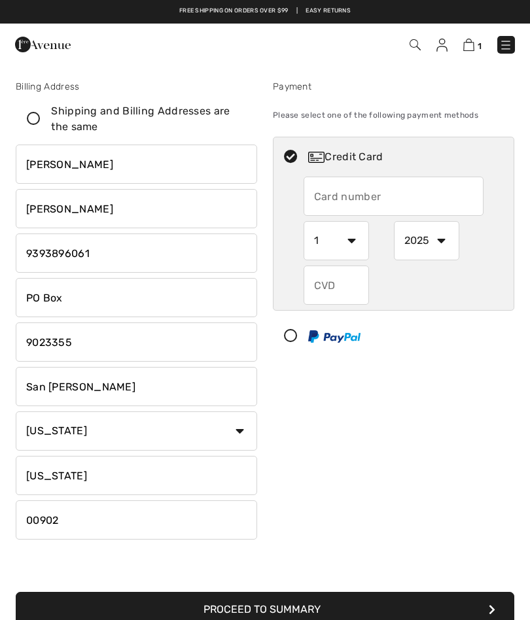
click at [325, 197] on input "text" at bounding box center [393, 196] width 180 height 39
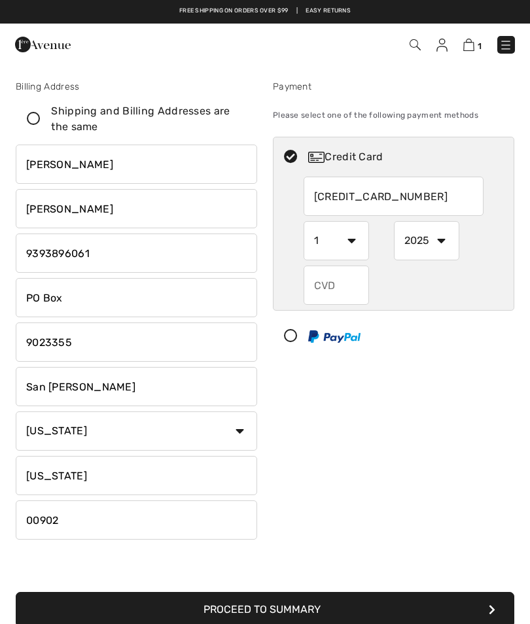
type input "5347650060520908"
click at [338, 244] on select "1 2 3 4 5 6 7 8 9 10 11 12" at bounding box center [335, 240] width 65 height 39
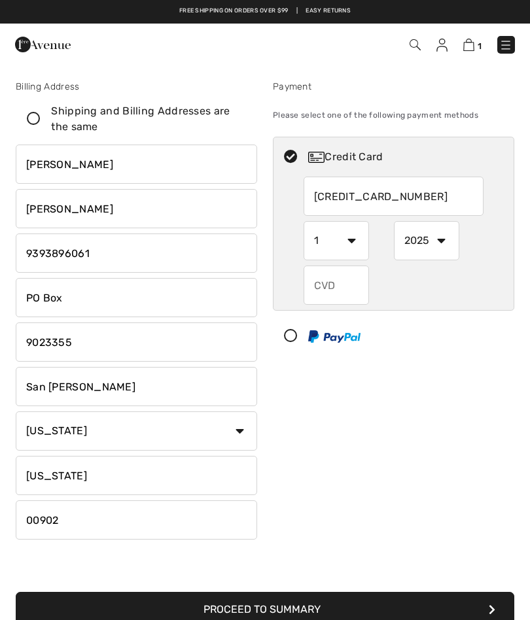
select select "6"
click at [415, 237] on select "2025 2026 2027 2028 2029 2030 2031 2032 2033 2034 2035" at bounding box center [426, 240] width 65 height 39
select select "2029"
click at [331, 290] on input "text" at bounding box center [335, 284] width 65 height 39
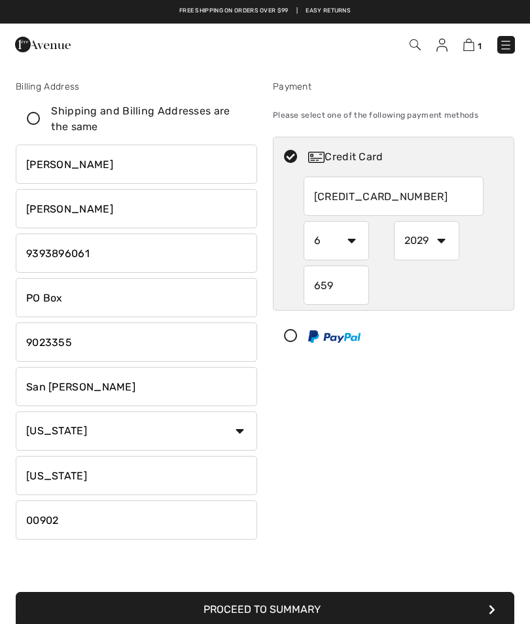
type input "659"
click at [265, 609] on button "Proceed to Summary" at bounding box center [265, 609] width 498 height 35
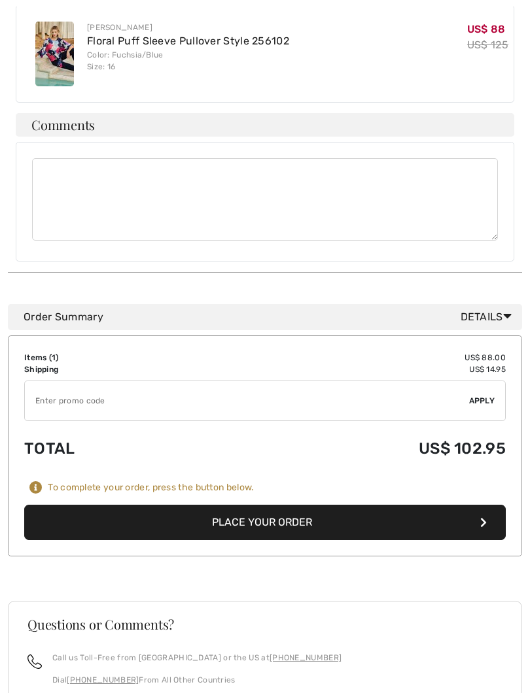
scroll to position [435, 0]
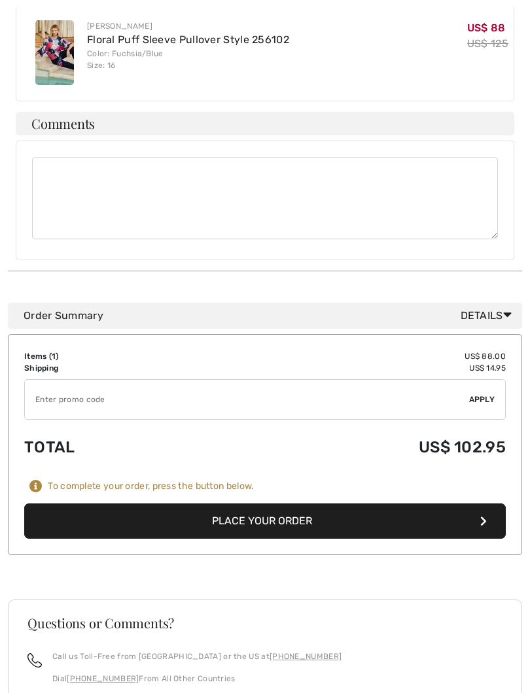
click at [231, 511] on button "Place Your Order" at bounding box center [264, 520] width 481 height 35
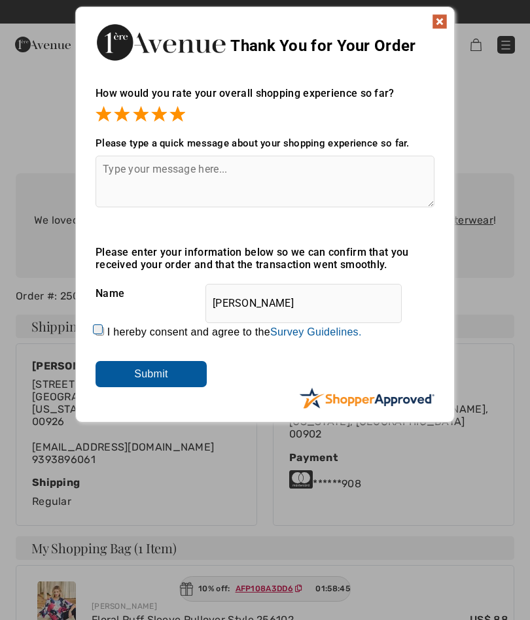
click at [433, 18] on img at bounding box center [440, 22] width 16 height 16
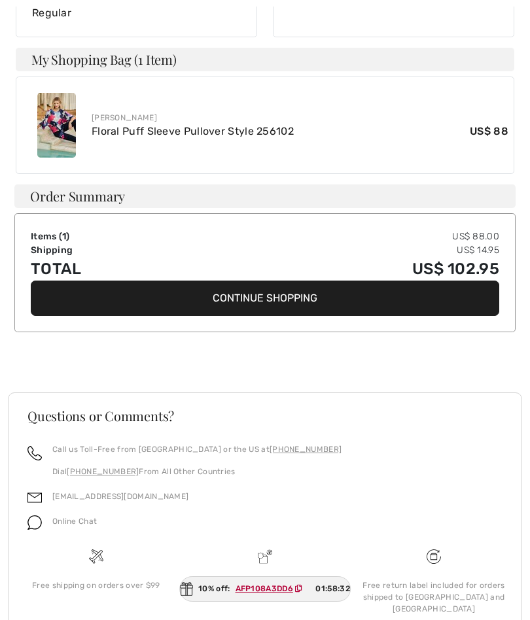
scroll to position [523, 0]
